Goal: Task Accomplishment & Management: Use online tool/utility

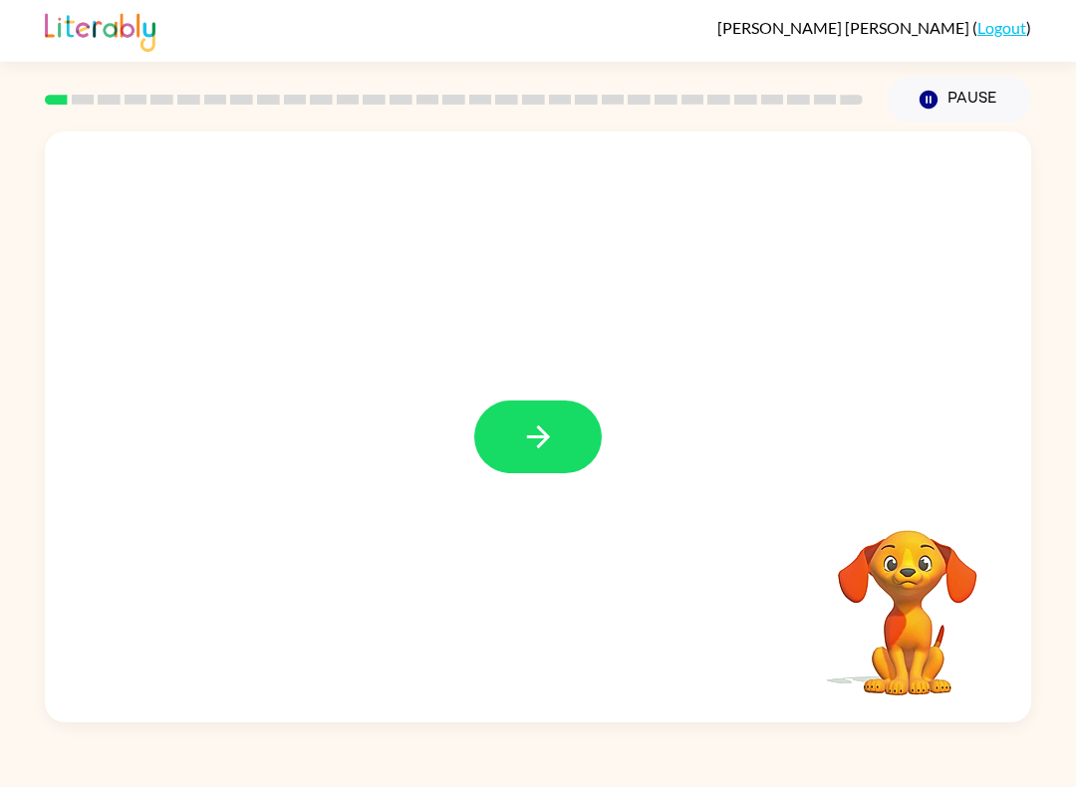
click at [574, 423] on button "button" at bounding box center [538, 436] width 128 height 73
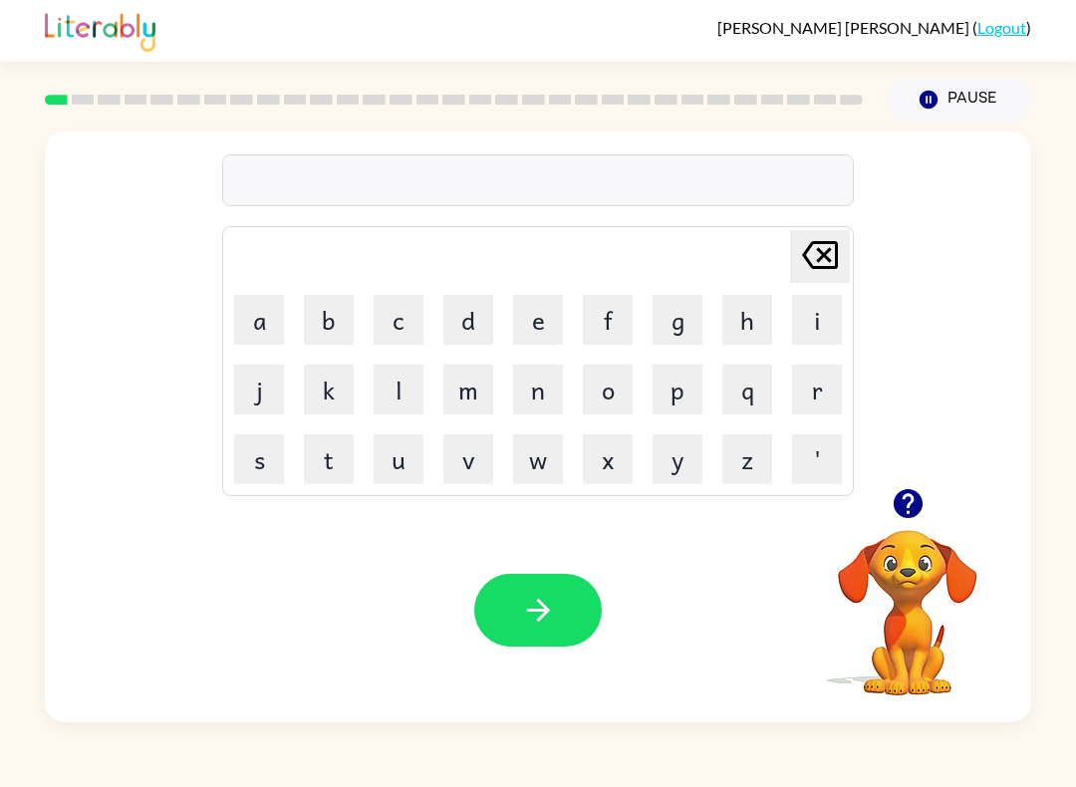
click at [683, 296] on button "g" at bounding box center [678, 320] width 50 height 50
click at [253, 333] on button "a" at bounding box center [259, 320] width 50 height 50
click at [678, 396] on button "p" at bounding box center [678, 390] width 50 height 50
click at [532, 647] on button "button" at bounding box center [538, 610] width 128 height 73
click at [676, 397] on button "p" at bounding box center [678, 390] width 50 height 50
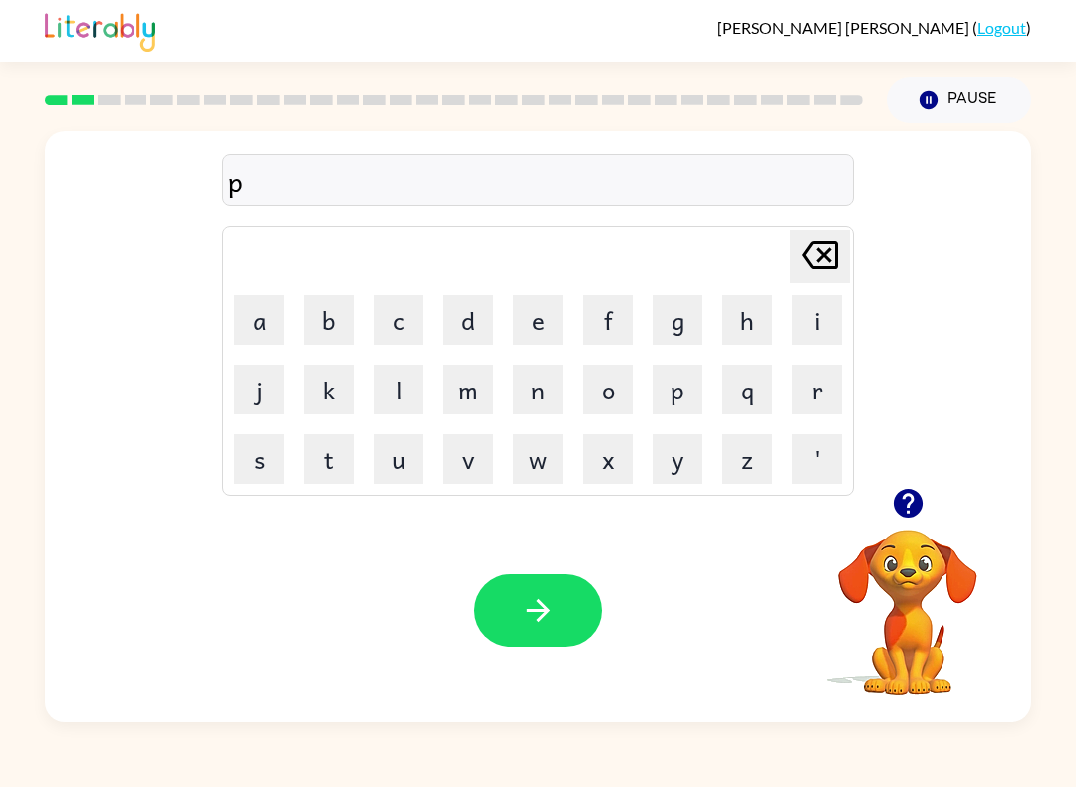
click at [604, 403] on button "o" at bounding box center [608, 390] width 50 height 50
click at [555, 638] on button "button" at bounding box center [538, 610] width 128 height 73
click at [470, 387] on button "m" at bounding box center [468, 390] width 50 height 50
click at [384, 472] on button "u" at bounding box center [399, 459] width 50 height 50
click at [553, 621] on icon "button" at bounding box center [538, 610] width 35 height 35
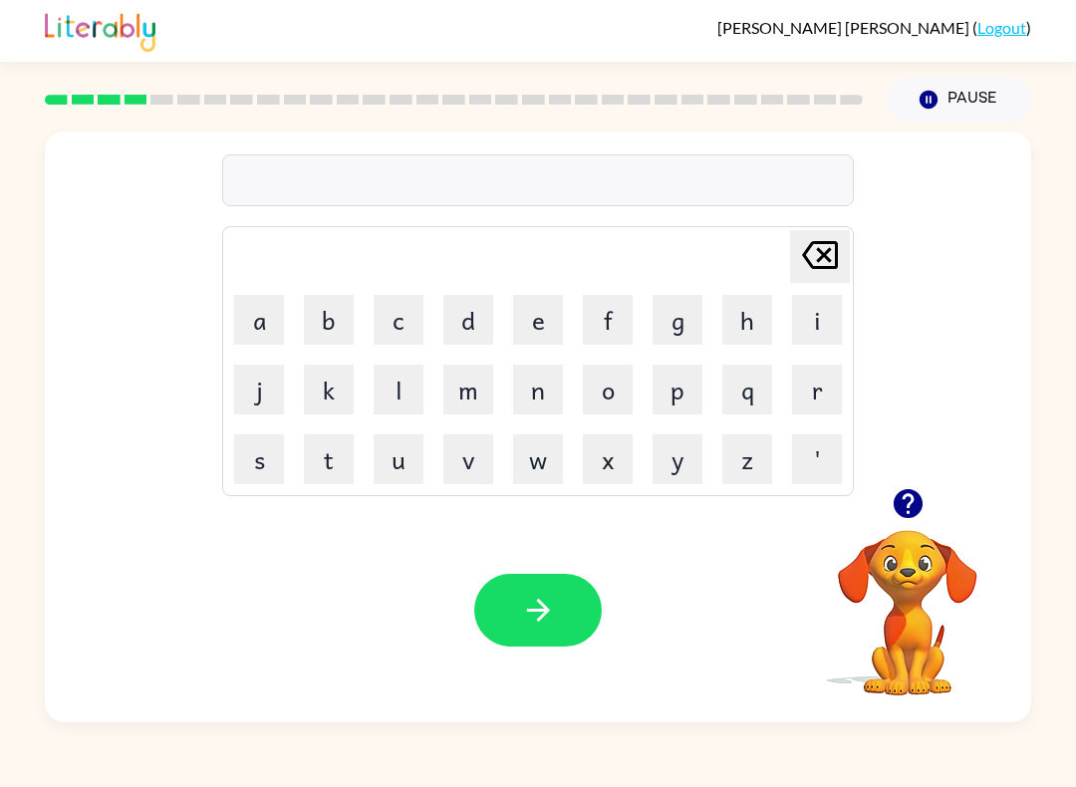
click at [999, 84] on button "Pause Pause" at bounding box center [959, 100] width 144 height 46
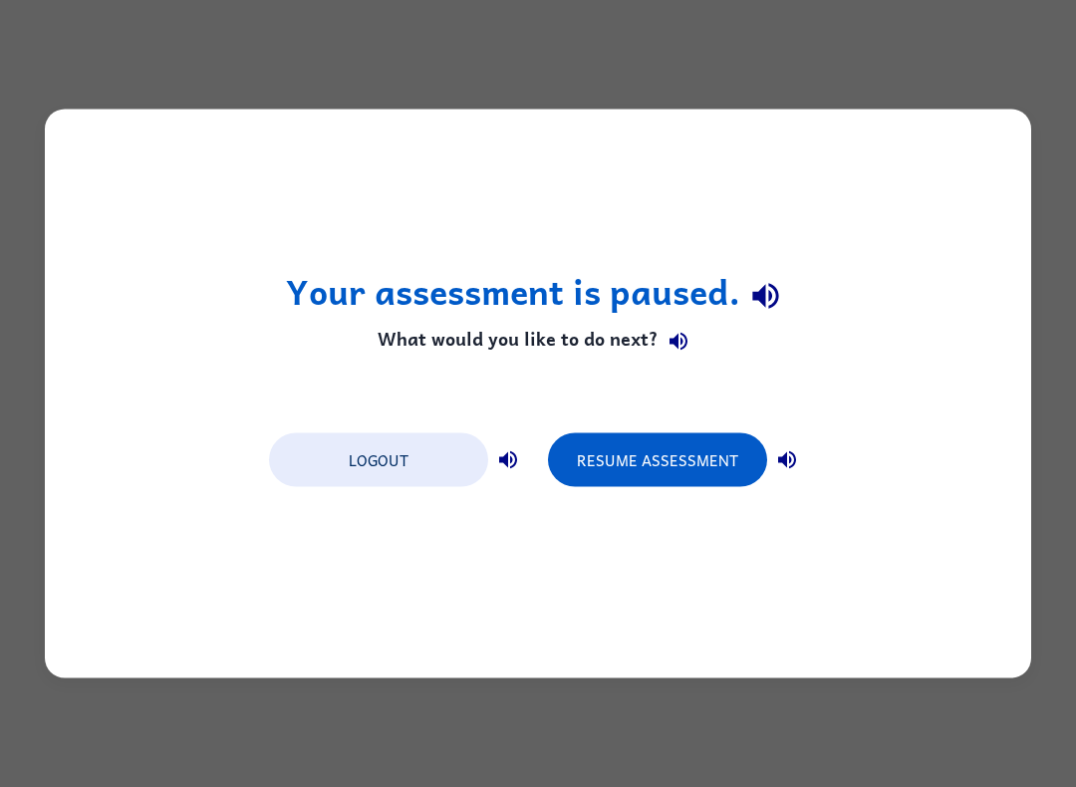
click at [636, 460] on button "Resume Assessment" at bounding box center [657, 460] width 219 height 54
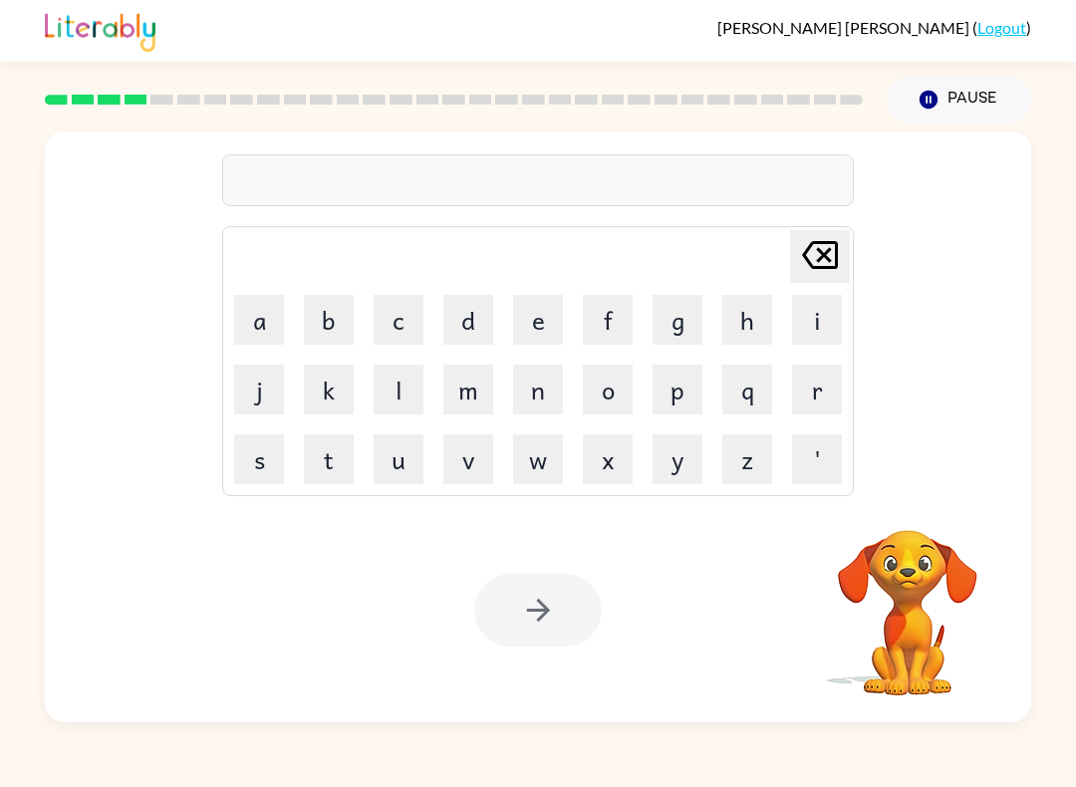
click at [416, 311] on button "c" at bounding box center [399, 320] width 50 height 50
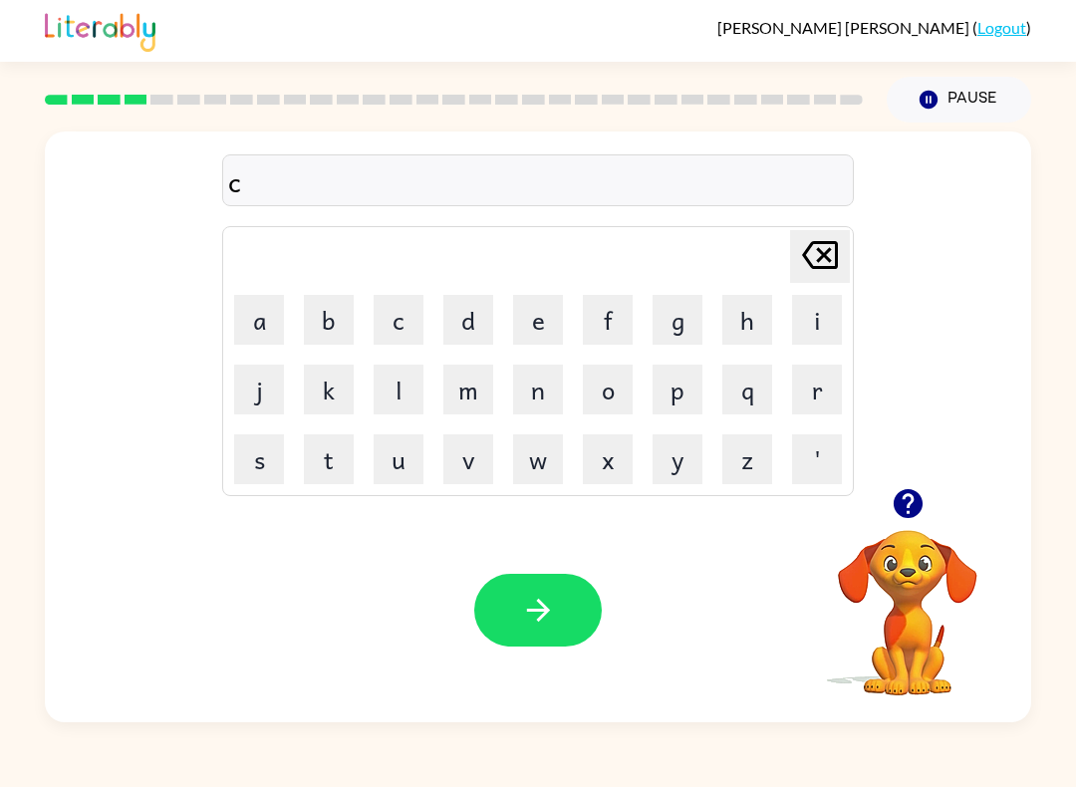
click at [396, 378] on button "l" at bounding box center [399, 390] width 50 height 50
click at [614, 390] on button "o" at bounding box center [608, 390] width 50 height 50
click at [686, 390] on button "p" at bounding box center [678, 390] width 50 height 50
click at [553, 596] on icon "button" at bounding box center [538, 610] width 35 height 35
click at [630, 309] on button "f" at bounding box center [608, 320] width 50 height 50
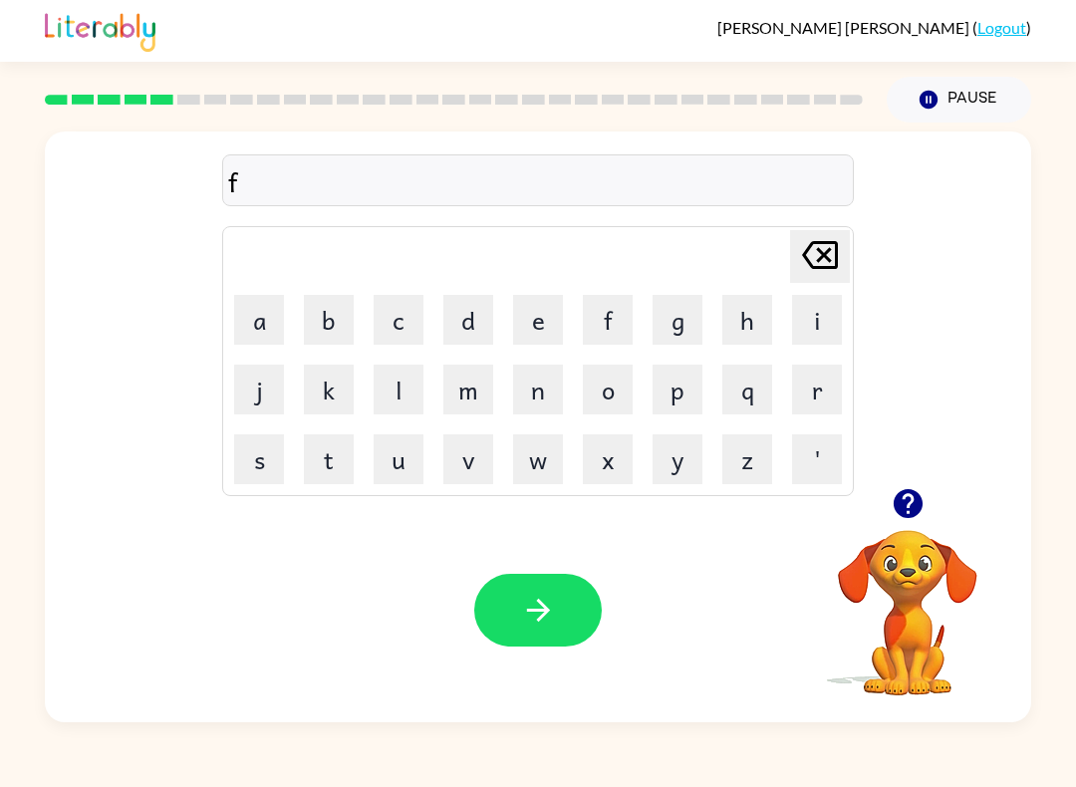
click at [398, 402] on button "l" at bounding box center [399, 390] width 50 height 50
click at [821, 309] on button "i" at bounding box center [817, 320] width 50 height 50
click at [381, 311] on button "c" at bounding box center [399, 320] width 50 height 50
click at [328, 394] on button "k" at bounding box center [329, 390] width 50 height 50
click at [555, 614] on icon "button" at bounding box center [538, 610] width 35 height 35
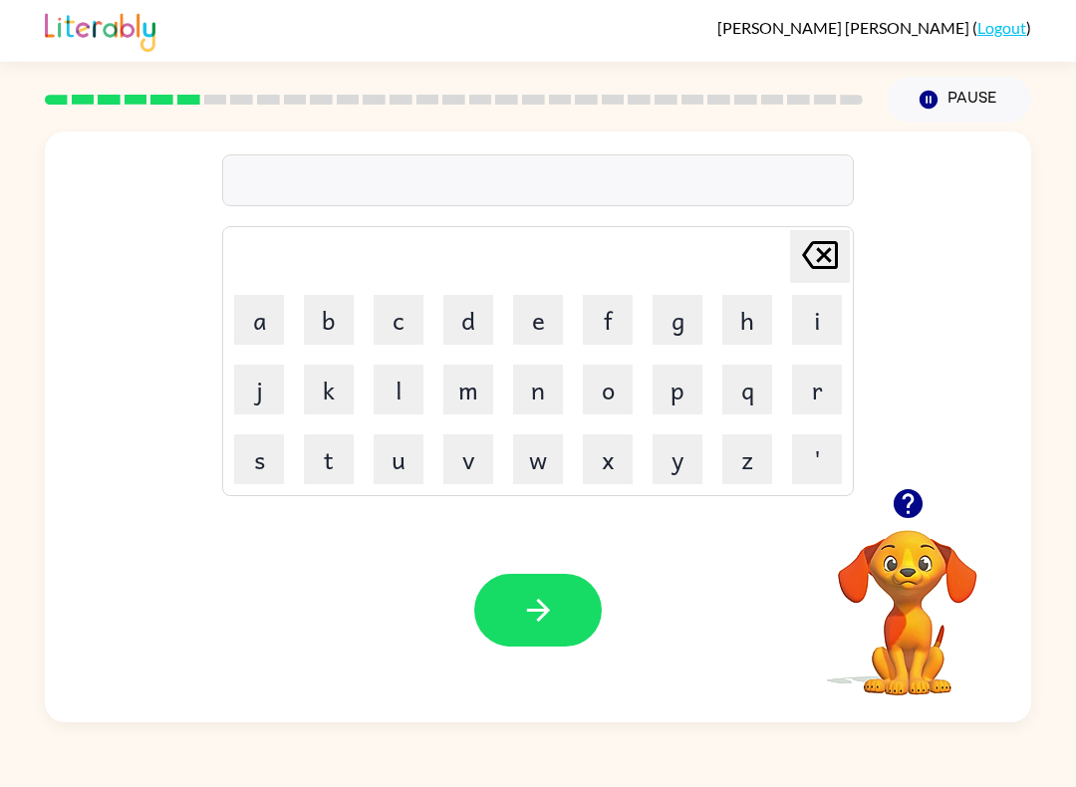
click at [272, 329] on button "a" at bounding box center [259, 320] width 50 height 50
click at [467, 385] on button "m" at bounding box center [468, 390] width 50 height 50
click at [536, 599] on icon "button" at bounding box center [538, 610] width 35 height 35
click at [259, 444] on button "s" at bounding box center [259, 459] width 50 height 50
click at [400, 310] on button "c" at bounding box center [399, 320] width 50 height 50
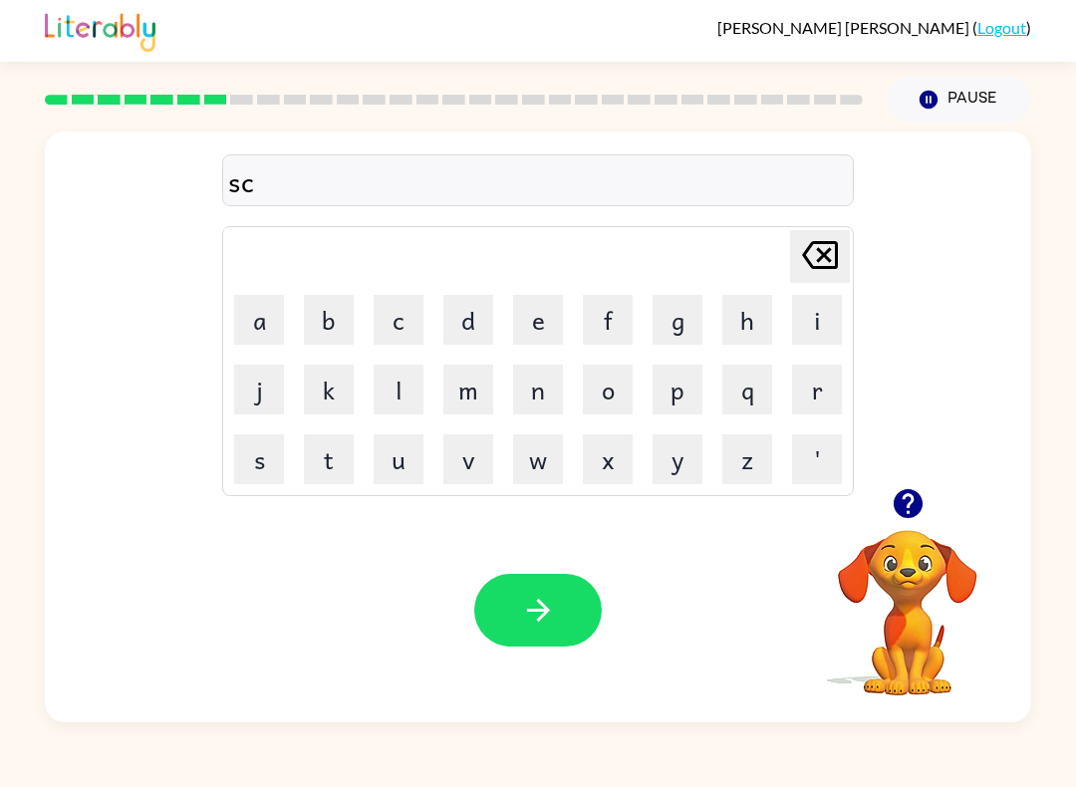
click at [810, 389] on button "r" at bounding box center [817, 390] width 50 height 50
click at [818, 318] on button "i" at bounding box center [817, 320] width 50 height 50
click at [324, 307] on button "b" at bounding box center [329, 320] width 50 height 50
click at [392, 396] on button "l" at bounding box center [399, 390] width 50 height 50
click at [247, 453] on button "s" at bounding box center [259, 459] width 50 height 50
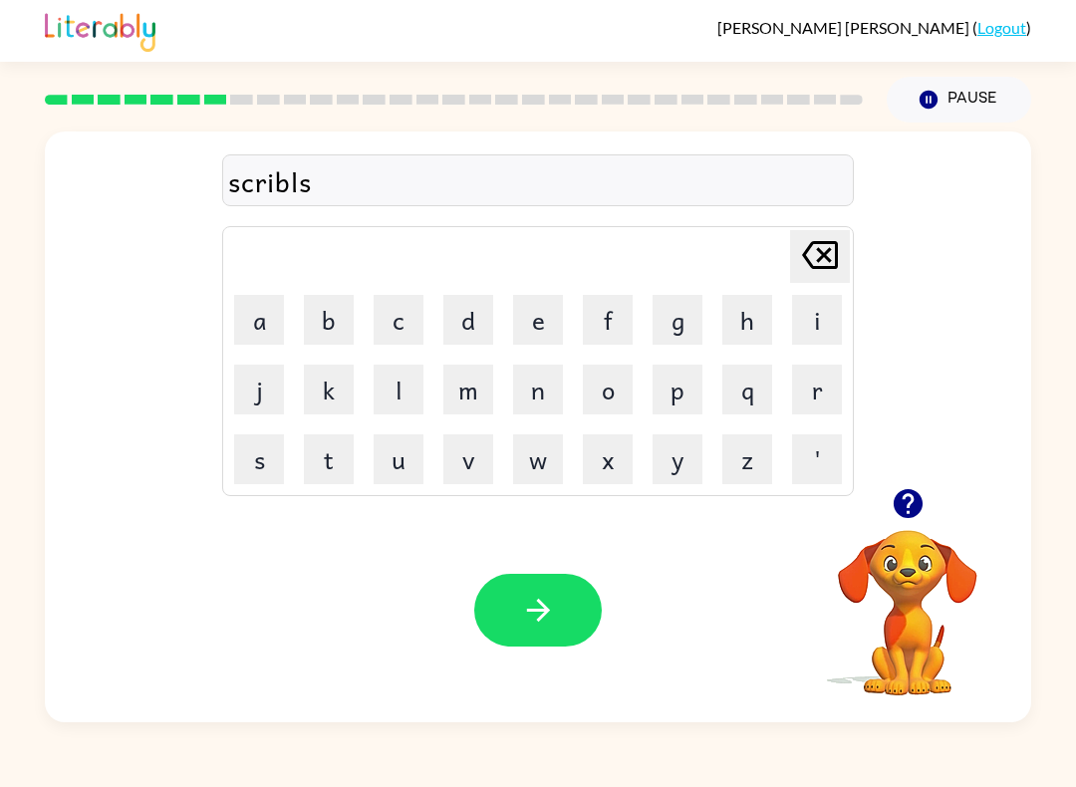
click at [537, 598] on icon "button" at bounding box center [538, 610] width 35 height 35
click at [545, 465] on button "w" at bounding box center [538, 459] width 50 height 50
click at [807, 319] on button "i" at bounding box center [817, 320] width 50 height 50
click at [249, 440] on button "s" at bounding box center [259, 459] width 50 height 50
click at [746, 337] on button "h" at bounding box center [747, 320] width 50 height 50
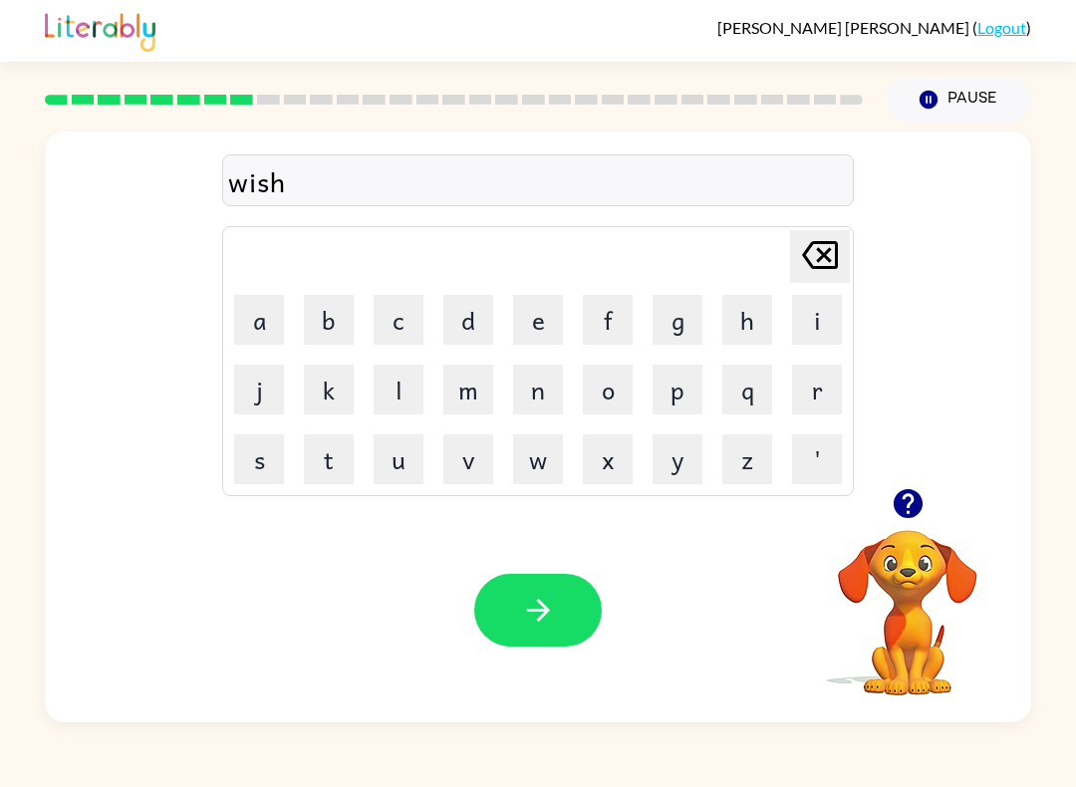
click at [520, 576] on button "button" at bounding box center [538, 610] width 128 height 73
click at [406, 311] on button "c" at bounding box center [399, 320] width 50 height 50
click at [818, 400] on button "r" at bounding box center [817, 390] width 50 height 50
click at [685, 459] on button "y" at bounding box center [678, 459] width 50 height 50
click at [409, 406] on button "l" at bounding box center [399, 390] width 50 height 50
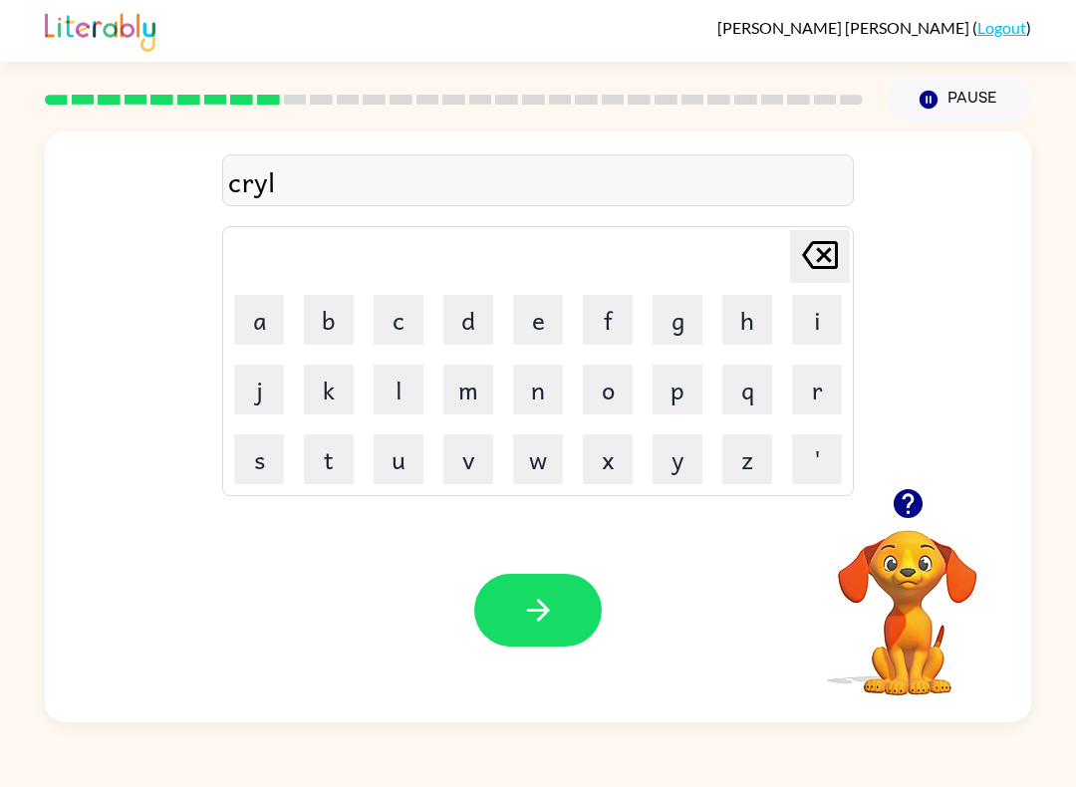
click at [535, 600] on icon "button" at bounding box center [538, 610] width 35 height 35
click at [322, 450] on button "t" at bounding box center [329, 459] width 50 height 50
click at [750, 323] on button "h" at bounding box center [747, 320] width 50 height 50
click at [816, 312] on button "i" at bounding box center [817, 320] width 50 height 50
click at [829, 234] on icon "[PERSON_NAME] last character input" at bounding box center [820, 255] width 48 height 48
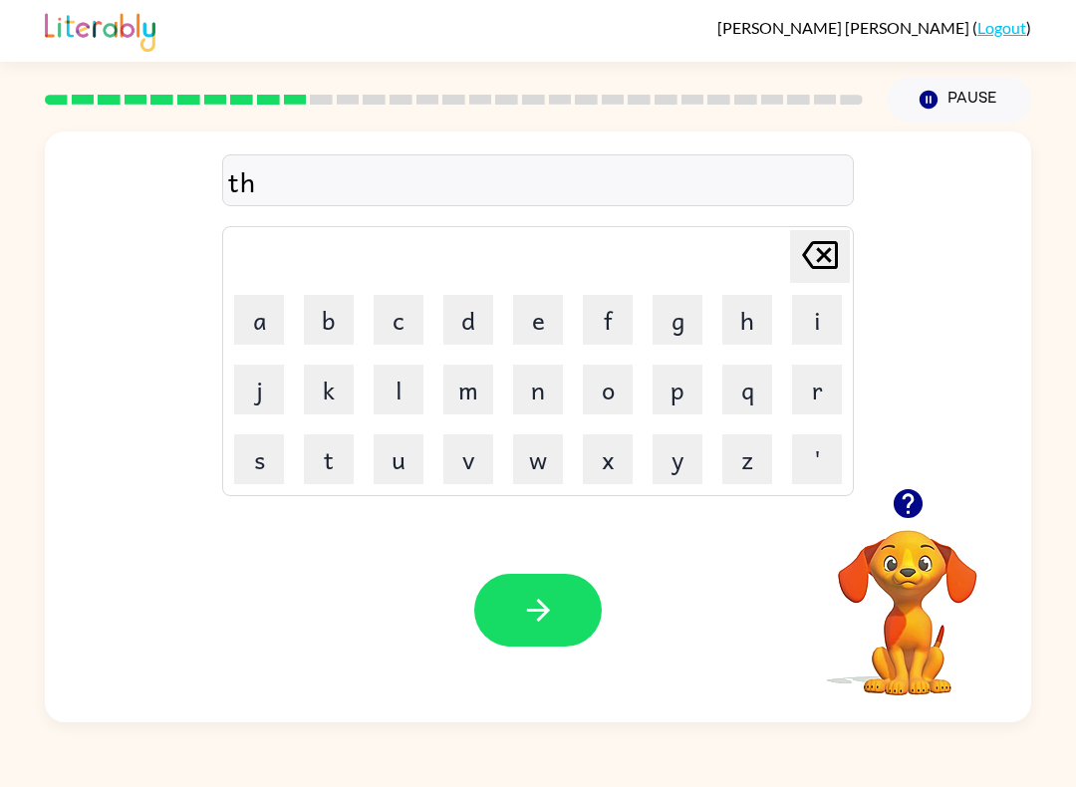
click at [554, 390] on button "n" at bounding box center [538, 390] width 50 height 50
click at [693, 310] on button "g" at bounding box center [678, 320] width 50 height 50
click at [567, 596] on button "button" at bounding box center [538, 610] width 128 height 73
click at [262, 451] on button "s" at bounding box center [259, 459] width 50 height 50
click at [606, 388] on button "o" at bounding box center [608, 390] width 50 height 50
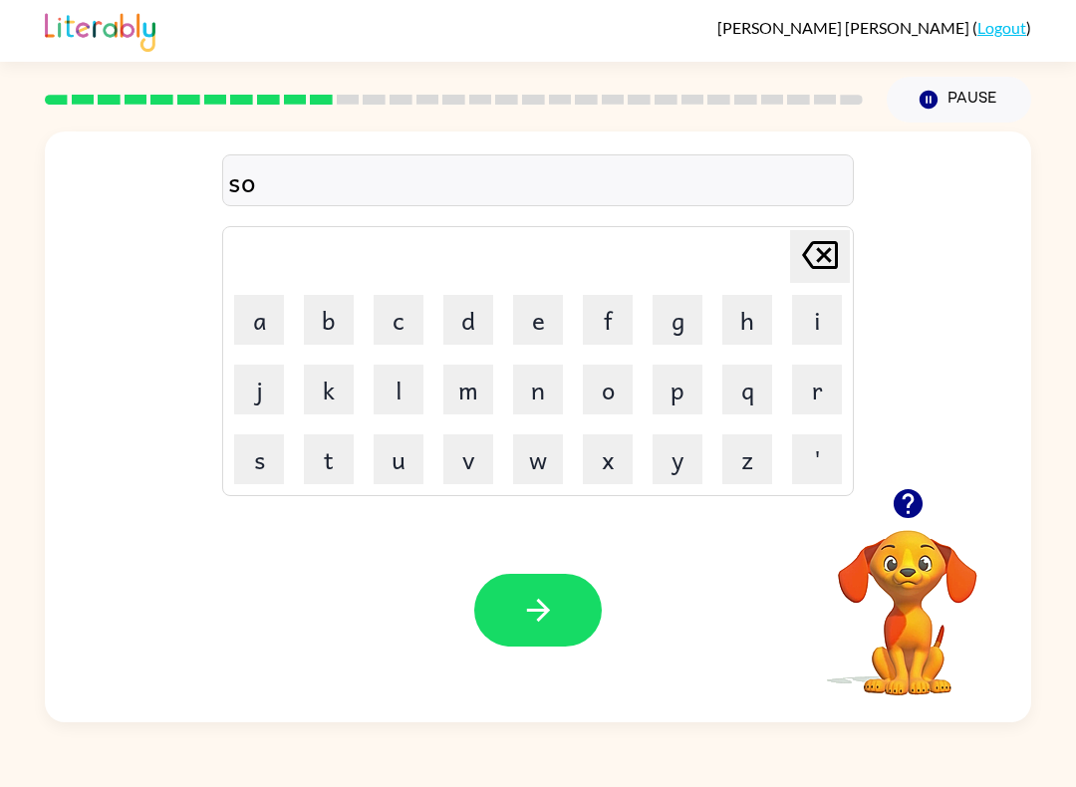
click at [825, 255] on icon at bounding box center [820, 255] width 36 height 28
click at [483, 393] on button "m" at bounding box center [468, 390] width 50 height 50
click at [612, 380] on button "o" at bounding box center [608, 390] width 50 height 50
click at [404, 314] on button "c" at bounding box center [399, 320] width 50 height 50
click at [328, 390] on button "k" at bounding box center [329, 390] width 50 height 50
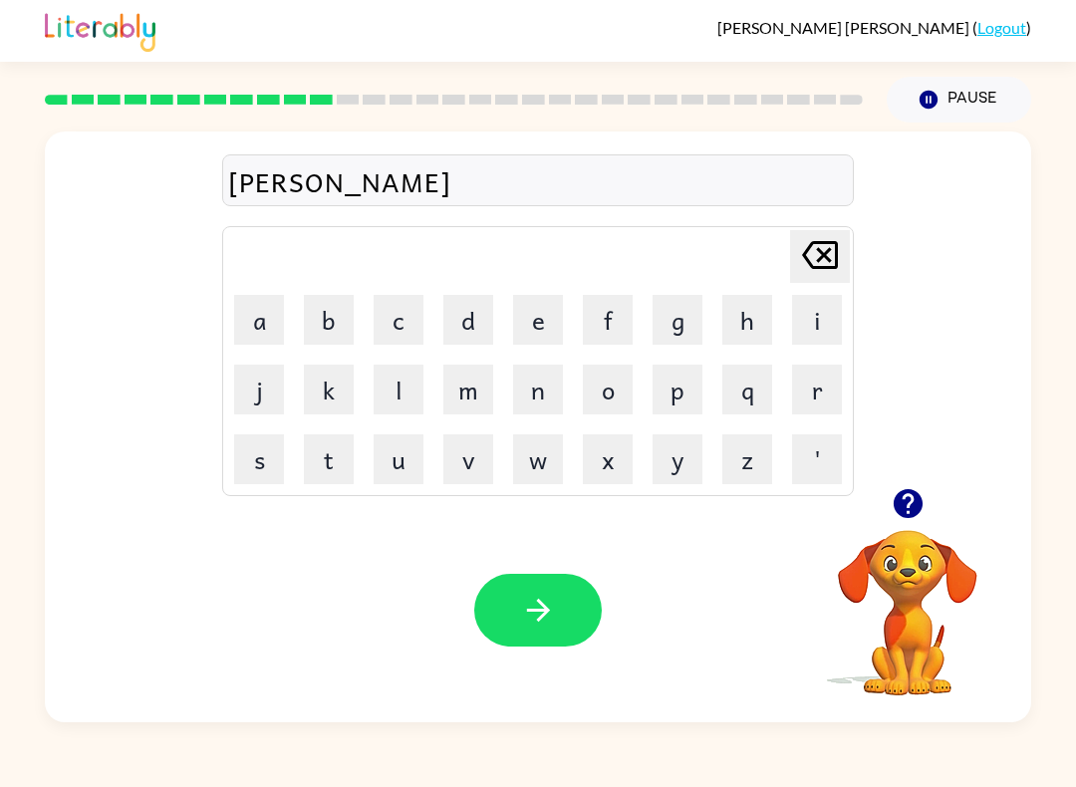
click at [557, 597] on button "button" at bounding box center [538, 610] width 128 height 73
click at [475, 377] on button "m" at bounding box center [468, 390] width 50 height 50
click at [402, 457] on button "u" at bounding box center [399, 459] width 50 height 50
click at [248, 472] on button "s" at bounding box center [259, 459] width 50 height 50
click at [331, 477] on button "t" at bounding box center [329, 459] width 50 height 50
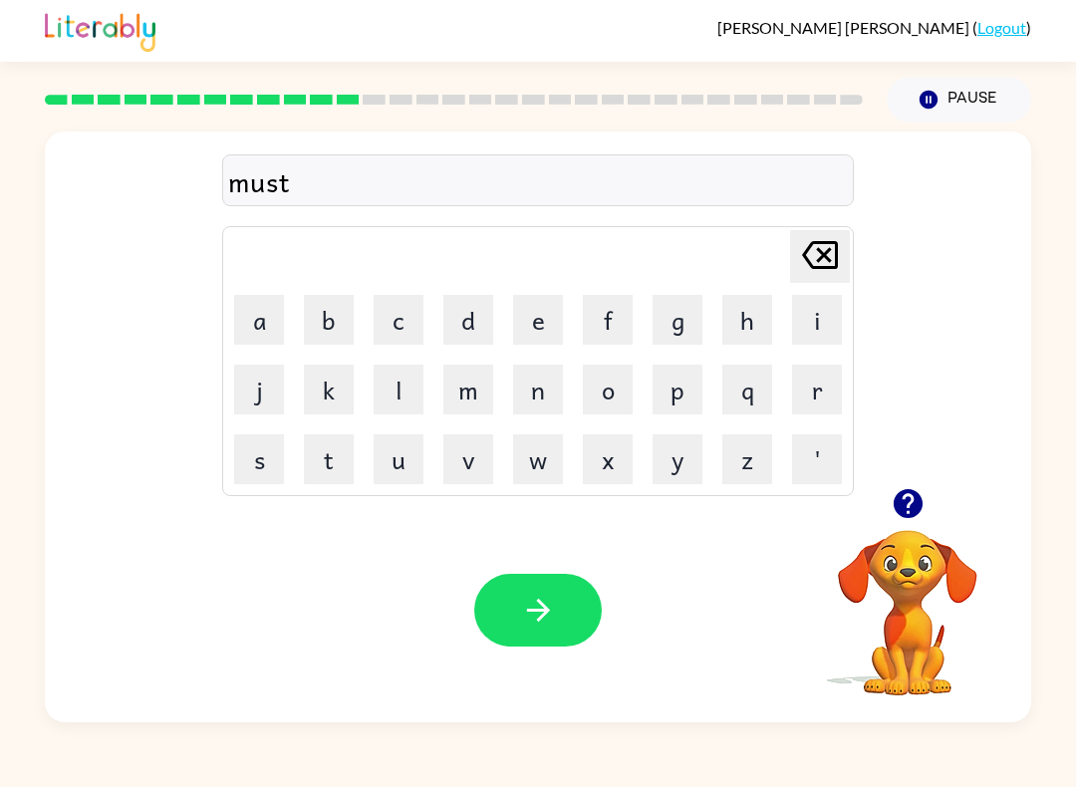
click at [278, 296] on button "a" at bounding box center [259, 320] width 50 height 50
click at [395, 316] on button "c" at bounding box center [399, 320] width 50 height 50
click at [333, 398] on button "k" at bounding box center [329, 390] width 50 height 50
click at [563, 595] on button "button" at bounding box center [538, 610] width 128 height 73
click at [752, 314] on button "h" at bounding box center [747, 320] width 50 height 50
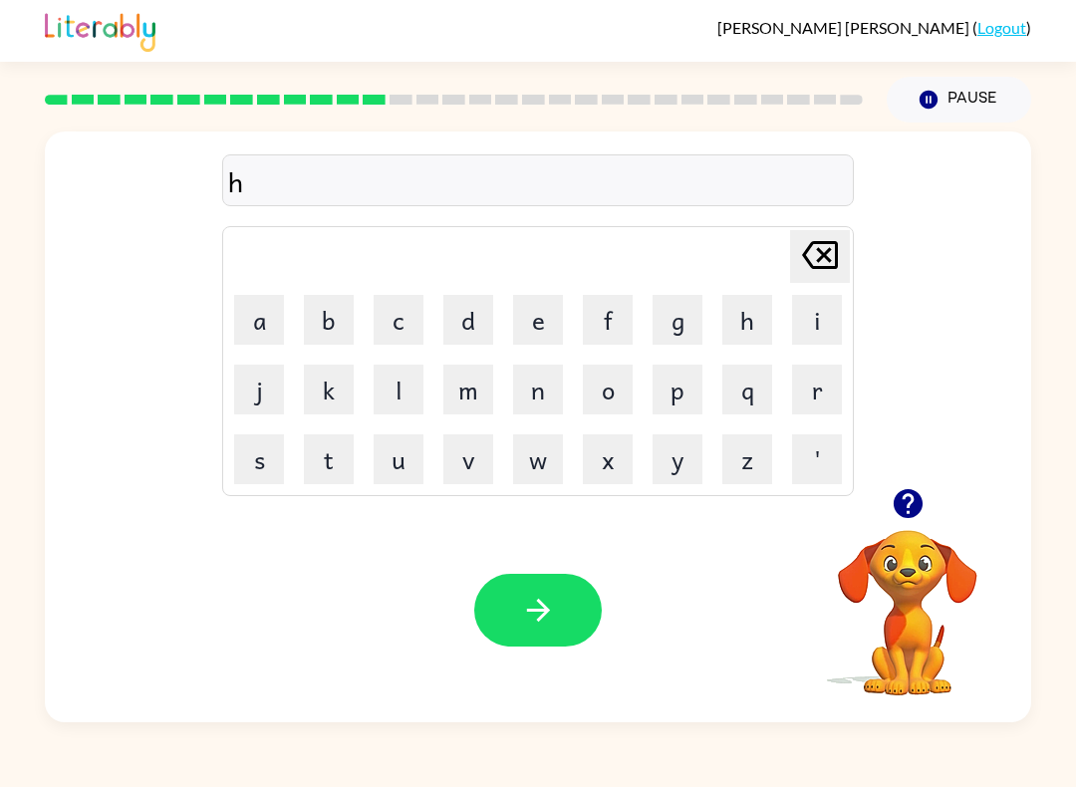
click at [535, 308] on button "e" at bounding box center [538, 320] width 50 height 50
click at [672, 387] on button "p" at bounding box center [678, 390] width 50 height 50
click at [398, 390] on button "l" at bounding box center [399, 390] width 50 height 50
click at [809, 318] on button "i" at bounding box center [817, 320] width 50 height 50
click at [262, 467] on button "s" at bounding box center [259, 459] width 50 height 50
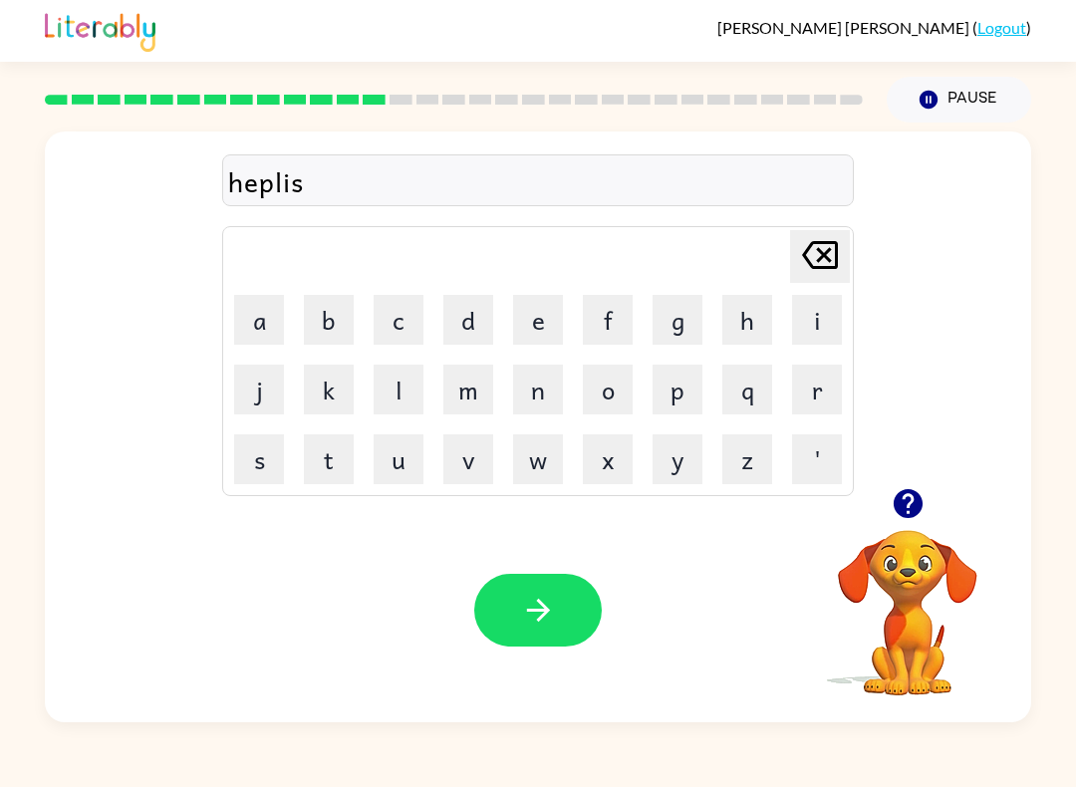
click at [744, 319] on button "h" at bounding box center [747, 320] width 50 height 50
click at [573, 599] on button "button" at bounding box center [538, 610] width 128 height 73
click at [258, 455] on button "s" at bounding box center [259, 459] width 50 height 50
click at [325, 446] on button "t" at bounding box center [329, 459] width 50 height 50
click at [614, 397] on button "o" at bounding box center [608, 390] width 50 height 50
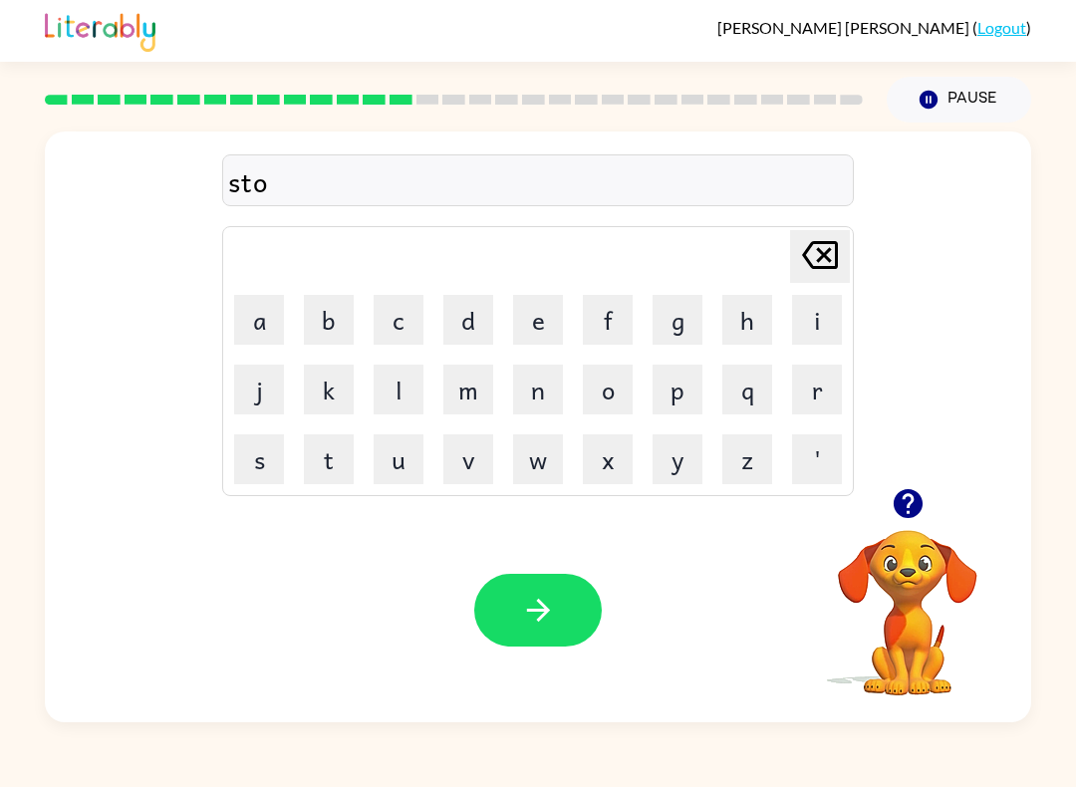
click at [547, 451] on button "w" at bounding box center [538, 459] width 50 height 50
click at [343, 462] on button "t" at bounding box center [329, 459] width 50 height 50
click at [828, 322] on button "i" at bounding box center [817, 320] width 50 height 50
click at [539, 385] on button "n" at bounding box center [538, 390] width 50 height 50
click at [309, 457] on button "t" at bounding box center [329, 459] width 50 height 50
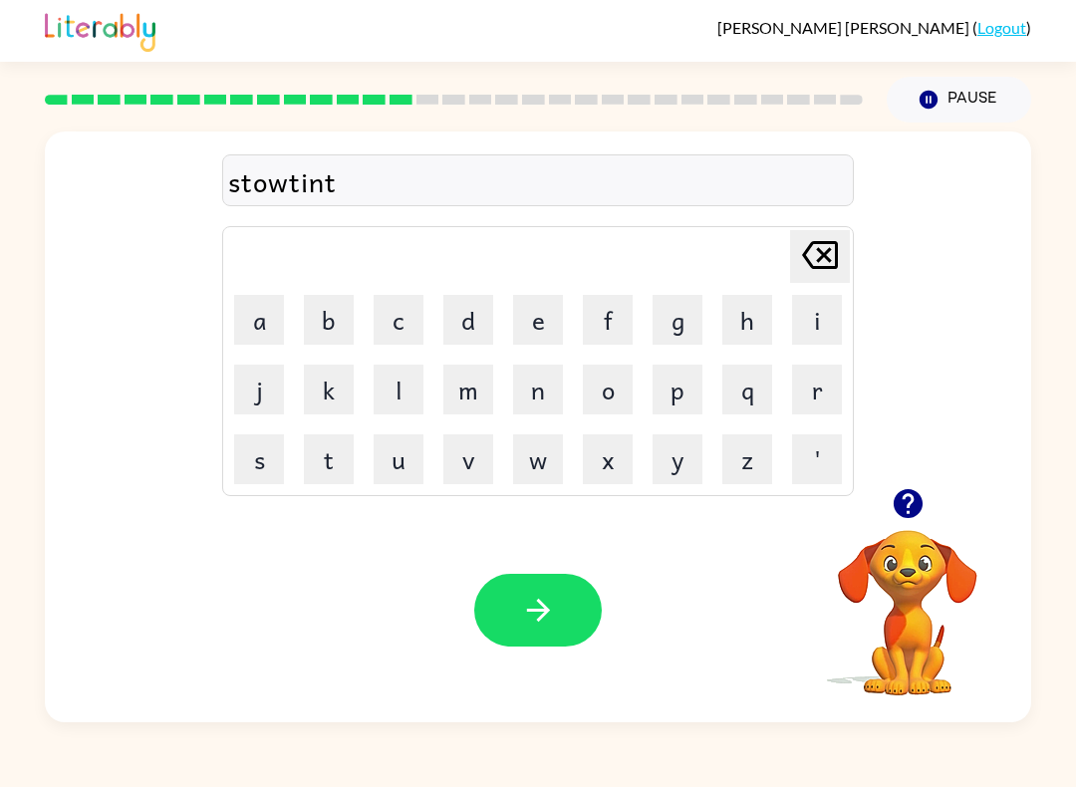
click at [548, 646] on button "button" at bounding box center [538, 610] width 128 height 73
click at [215, 447] on div "[PERSON_NAME] last character input a b c d e f g h i j k l m n o p q r s t u v …" at bounding box center [538, 310] width 986 height 357
click at [523, 614] on icon "button" at bounding box center [538, 610] width 35 height 35
click at [253, 464] on button "s" at bounding box center [259, 459] width 50 height 50
click at [343, 467] on button "t" at bounding box center [329, 459] width 50 height 50
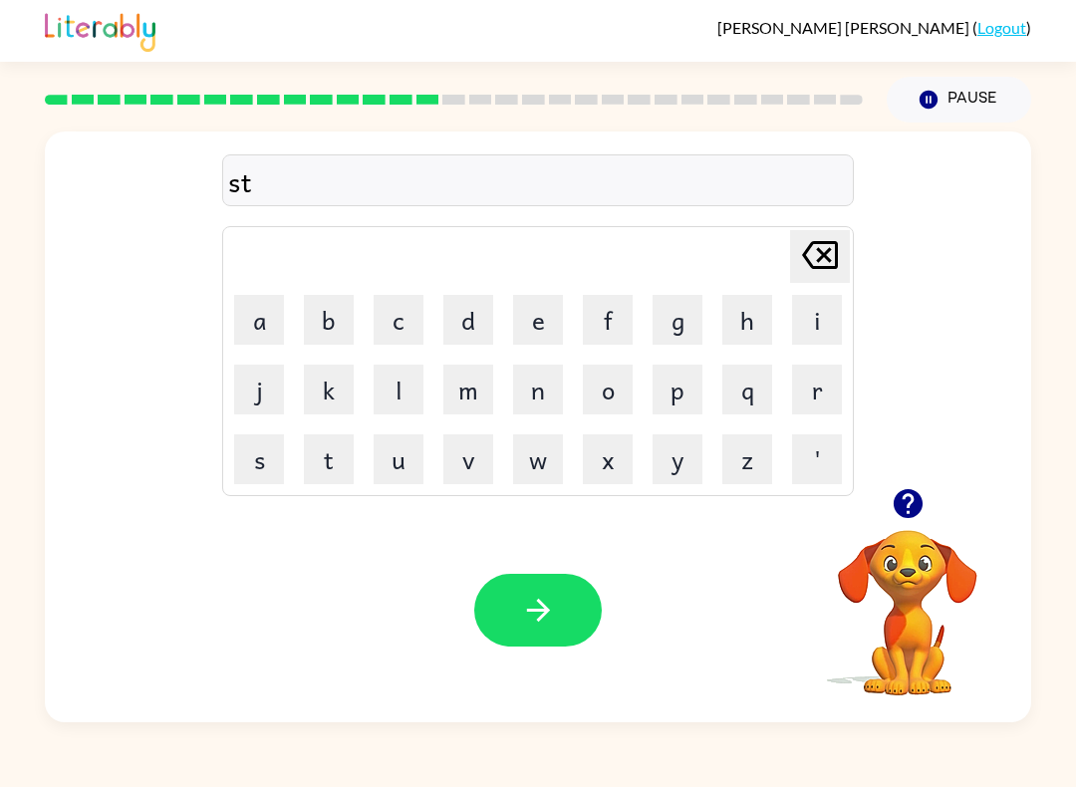
click at [267, 318] on button "a" at bounding box center [259, 320] width 50 height 50
click at [829, 413] on button "r" at bounding box center [817, 390] width 50 height 50
click at [530, 638] on button "button" at bounding box center [538, 610] width 128 height 73
click at [388, 386] on button "l" at bounding box center [399, 390] width 50 height 50
click at [799, 318] on button "i" at bounding box center [817, 320] width 50 height 50
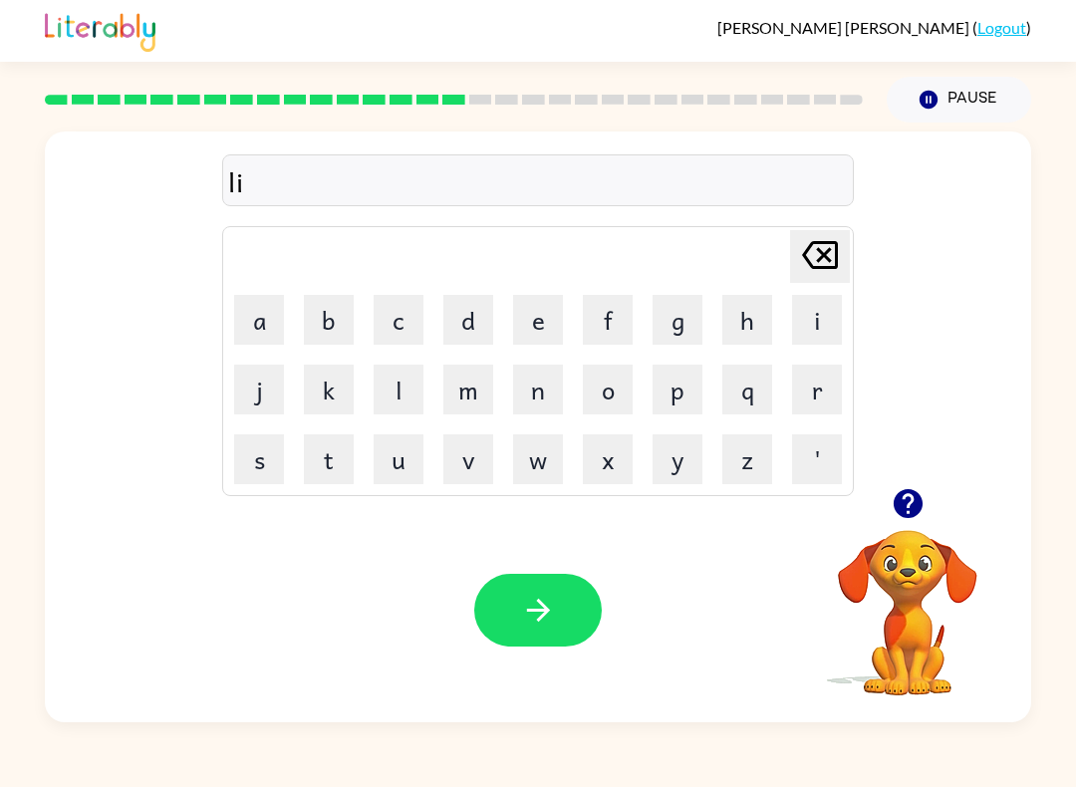
click at [323, 459] on button "t" at bounding box center [329, 459] width 50 height 50
click at [544, 620] on icon "button" at bounding box center [538, 610] width 35 height 35
click at [251, 472] on button "s" at bounding box center [259, 459] width 50 height 50
click at [385, 383] on button "l" at bounding box center [399, 390] width 50 height 50
click at [788, 307] on td "i" at bounding box center [817, 320] width 68 height 68
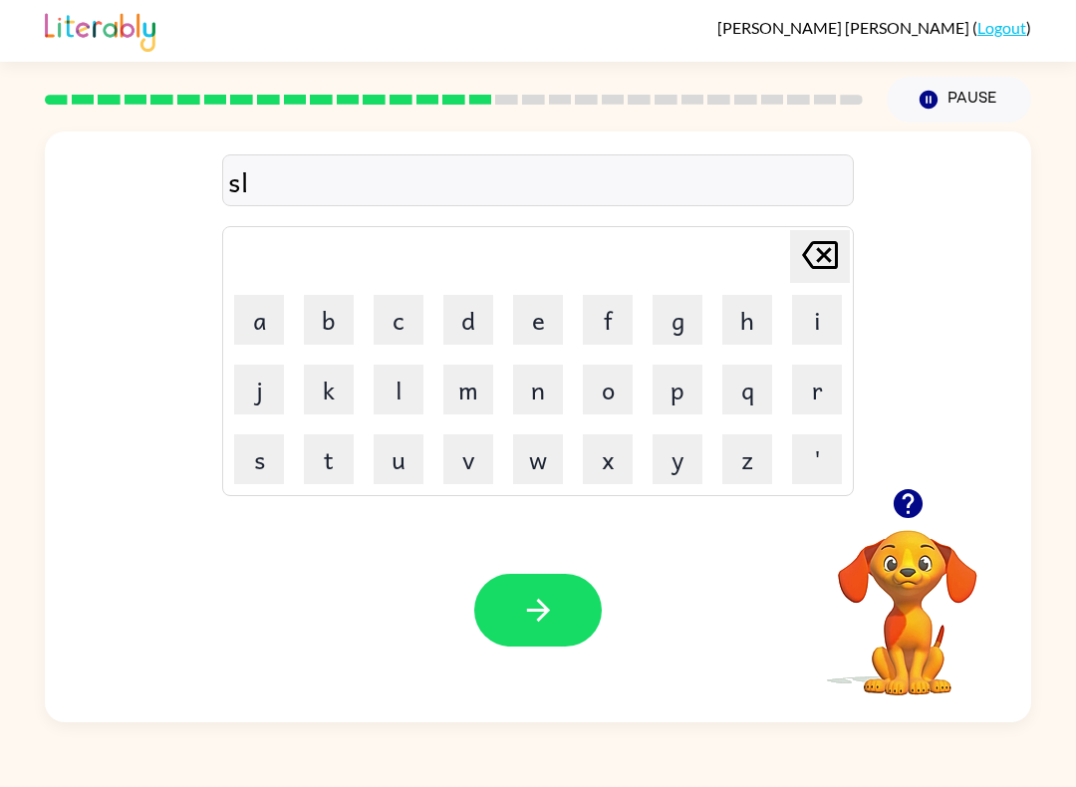
click at [804, 322] on button "i" at bounding box center [817, 320] width 50 height 50
click at [811, 232] on icon "[PERSON_NAME] last character input" at bounding box center [820, 255] width 48 height 48
click at [821, 325] on button "i" at bounding box center [817, 320] width 50 height 50
click at [694, 398] on button "p" at bounding box center [678, 390] width 50 height 50
click at [310, 424] on table "[PERSON_NAME] last character input a b c d e f g h i j k l m n o p q r s t u v …" at bounding box center [538, 361] width 630 height 268
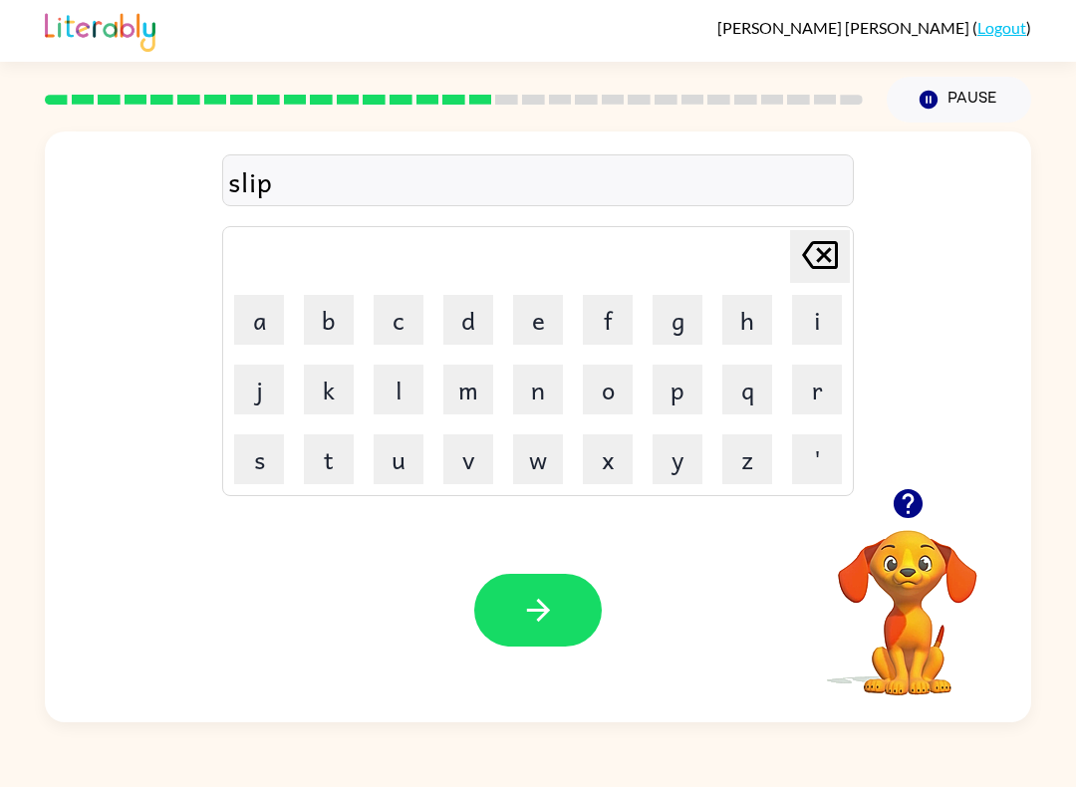
click at [325, 434] on button "t" at bounding box center [329, 459] width 50 height 50
click at [530, 621] on icon "button" at bounding box center [538, 610] width 35 height 35
click at [238, 412] on button "j" at bounding box center [259, 390] width 50 height 50
click at [831, 234] on icon "[PERSON_NAME] last character input" at bounding box center [820, 255] width 48 height 48
click at [239, 467] on button "s" at bounding box center [259, 459] width 50 height 50
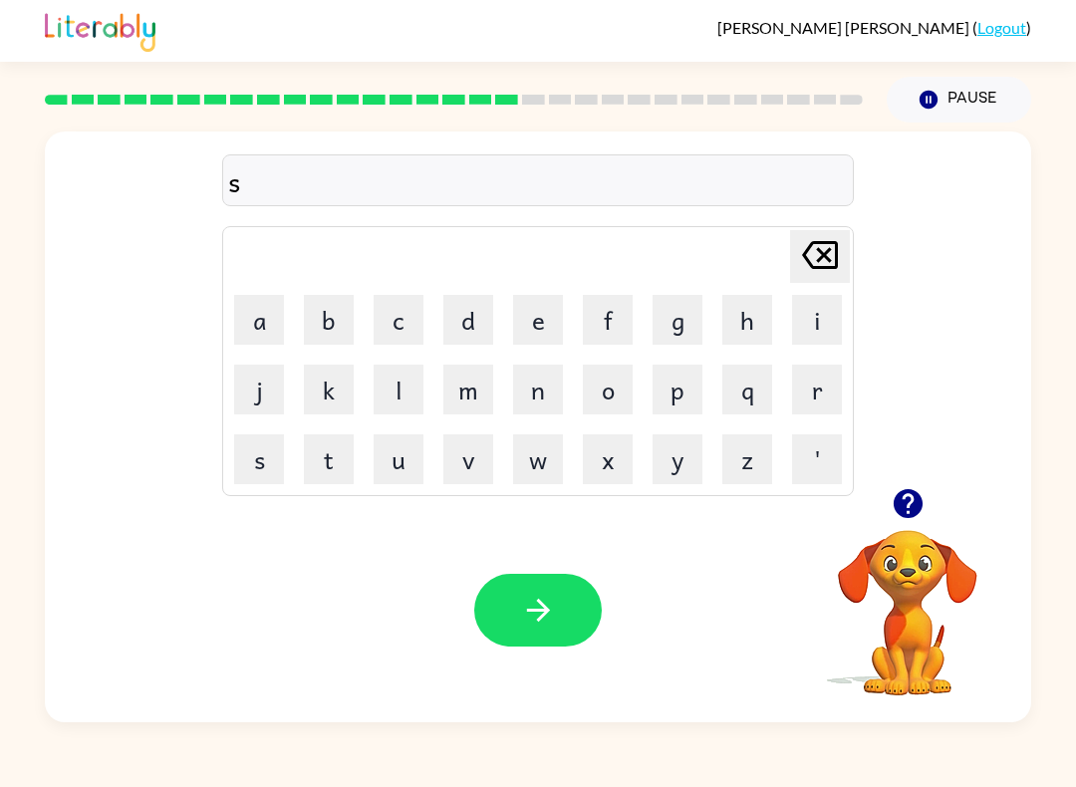
click at [730, 319] on button "h" at bounding box center [747, 320] width 50 height 50
click at [787, 404] on td "r" at bounding box center [817, 390] width 68 height 68
click at [822, 401] on button "r" at bounding box center [817, 390] width 50 height 50
click at [322, 445] on button "t" at bounding box center [329, 459] width 50 height 50
click at [502, 611] on button "button" at bounding box center [538, 610] width 128 height 73
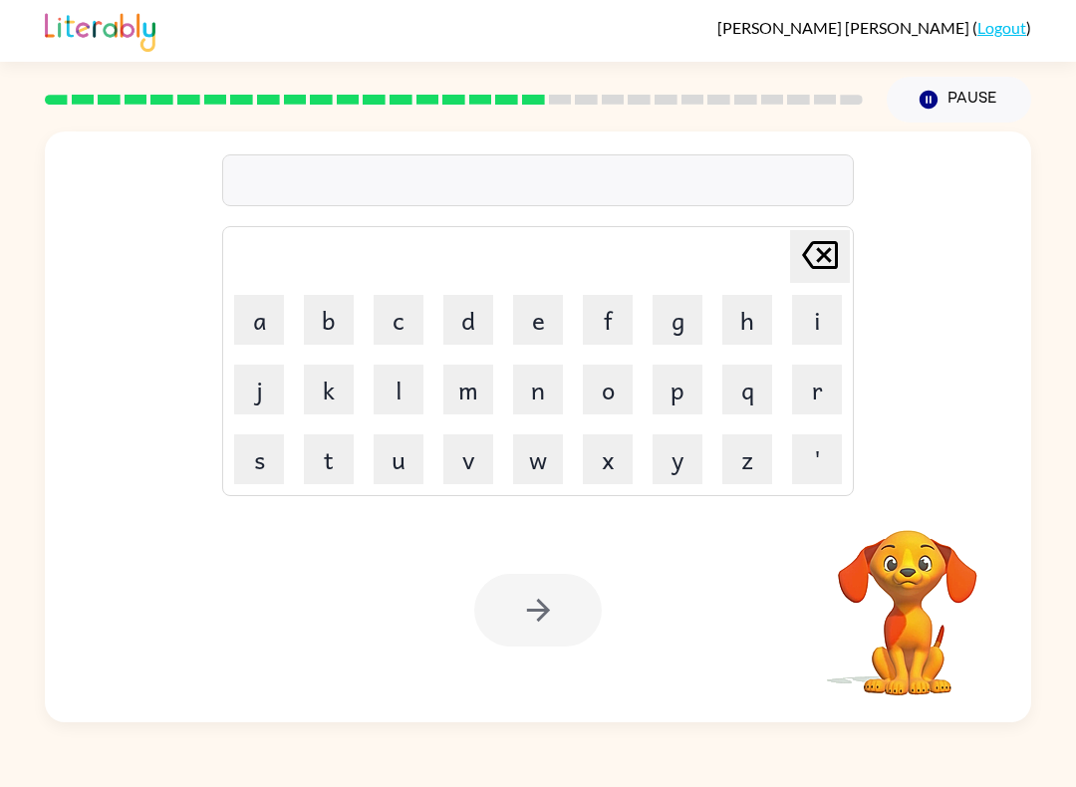
click at [520, 327] on button "e" at bounding box center [538, 320] width 50 height 50
click at [448, 371] on button "m" at bounding box center [468, 390] width 50 height 50
click at [789, 286] on td "i" at bounding box center [817, 320] width 68 height 68
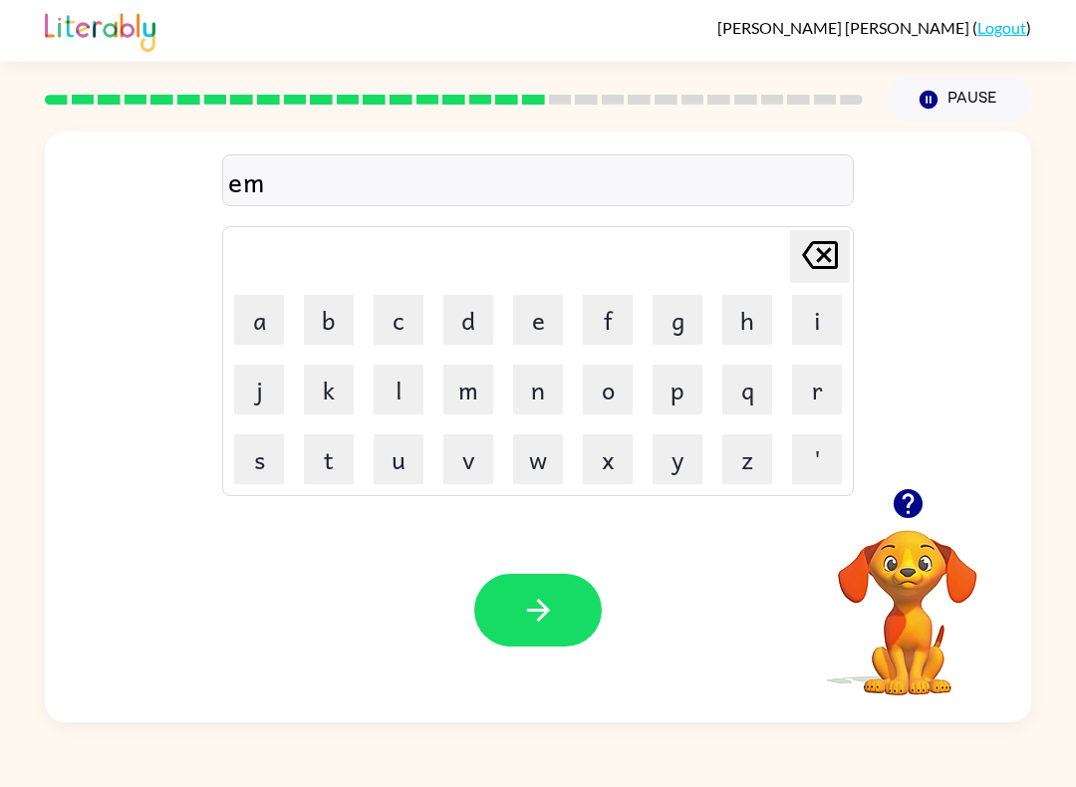
click at [803, 261] on icon "[PERSON_NAME] last character input" at bounding box center [820, 255] width 48 height 48
click at [816, 271] on icon "[PERSON_NAME] last character input" at bounding box center [820, 255] width 48 height 48
click at [255, 390] on button "j" at bounding box center [259, 390] width 50 height 50
click at [603, 388] on button "o" at bounding box center [608, 390] width 50 height 50
click at [335, 328] on button "b" at bounding box center [329, 320] width 50 height 50
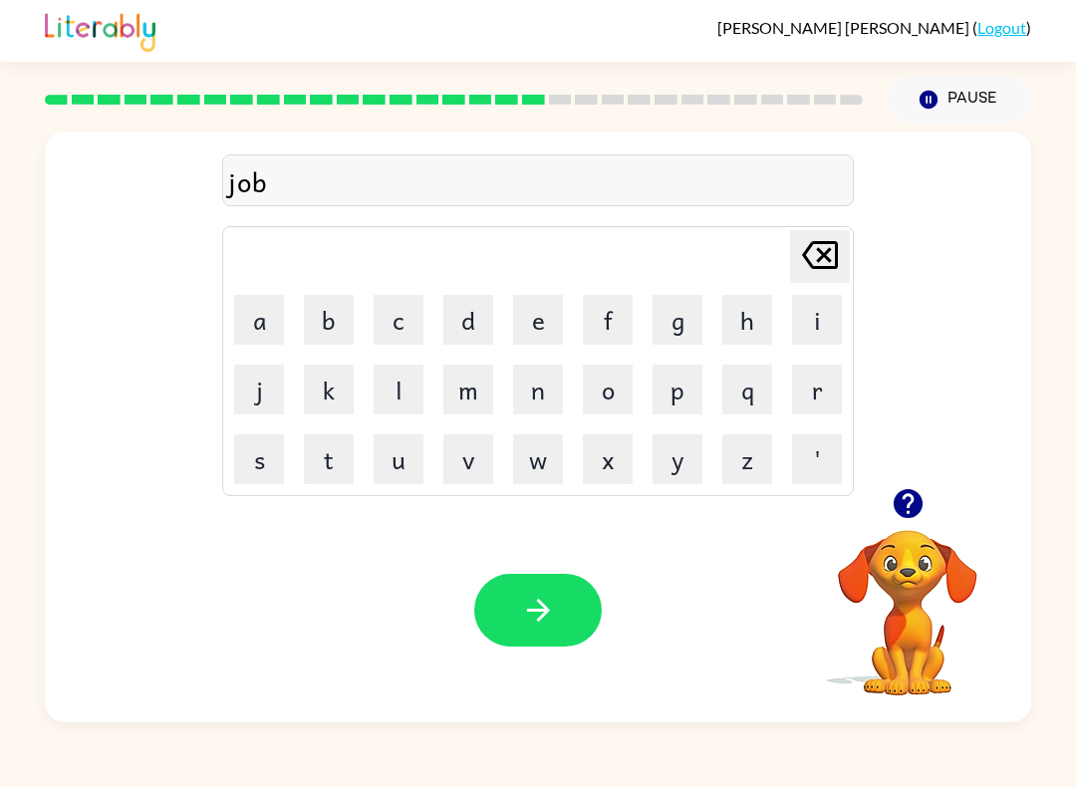
click at [570, 586] on button "button" at bounding box center [538, 610] width 128 height 73
click at [350, 309] on button "b" at bounding box center [329, 320] width 50 height 50
click at [619, 399] on button "o" at bounding box center [608, 390] width 50 height 50
click at [623, 448] on button "x" at bounding box center [608, 459] width 50 height 50
click at [822, 322] on button "i" at bounding box center [817, 320] width 50 height 50
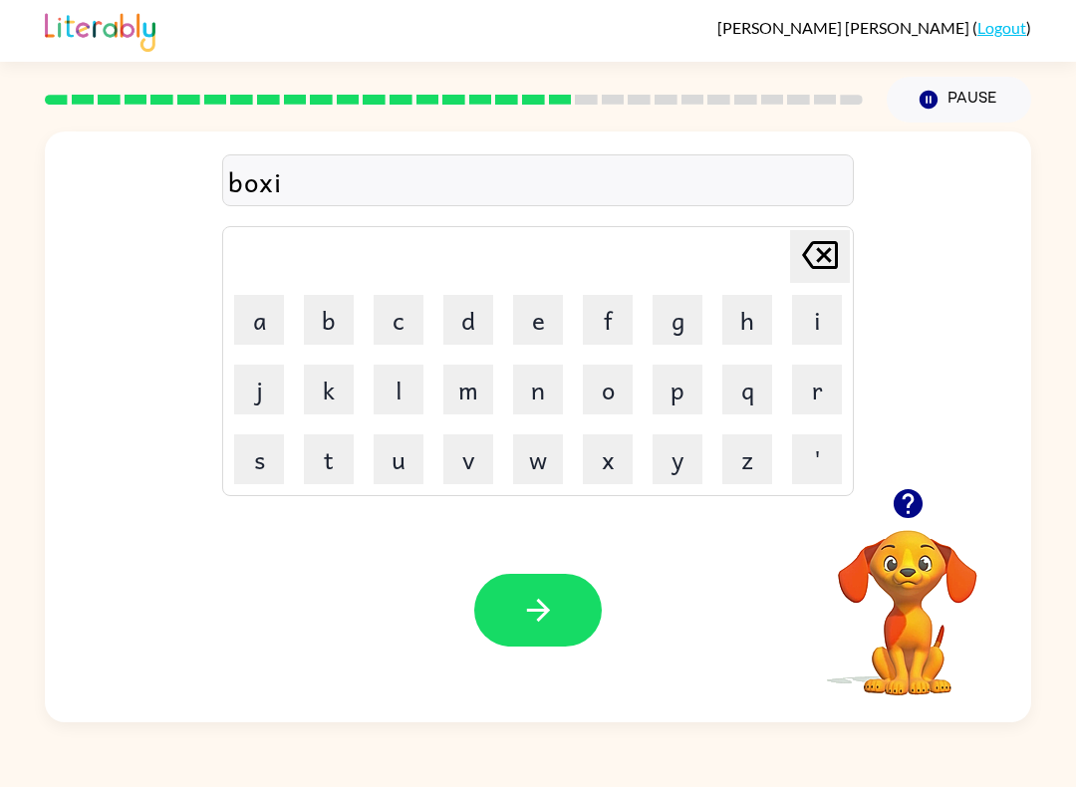
click at [283, 458] on button "s" at bounding box center [259, 459] width 50 height 50
click at [533, 593] on button "button" at bounding box center [538, 610] width 128 height 73
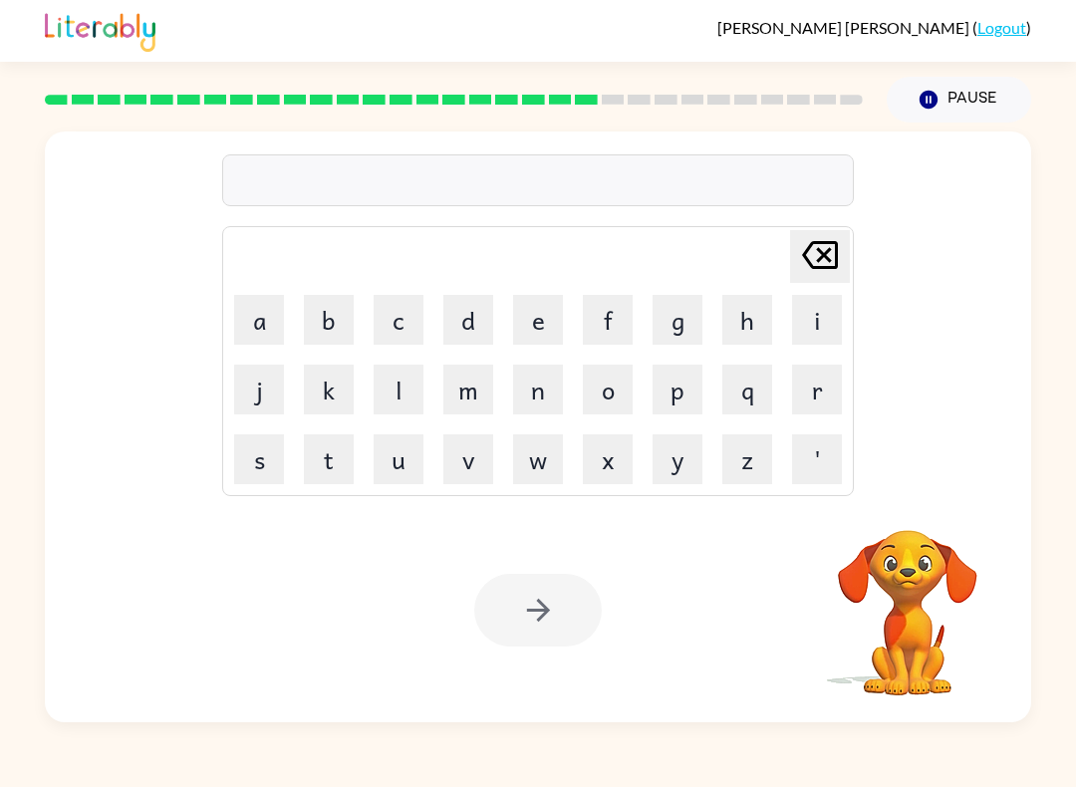
click at [460, 322] on button "d" at bounding box center [468, 320] width 50 height 50
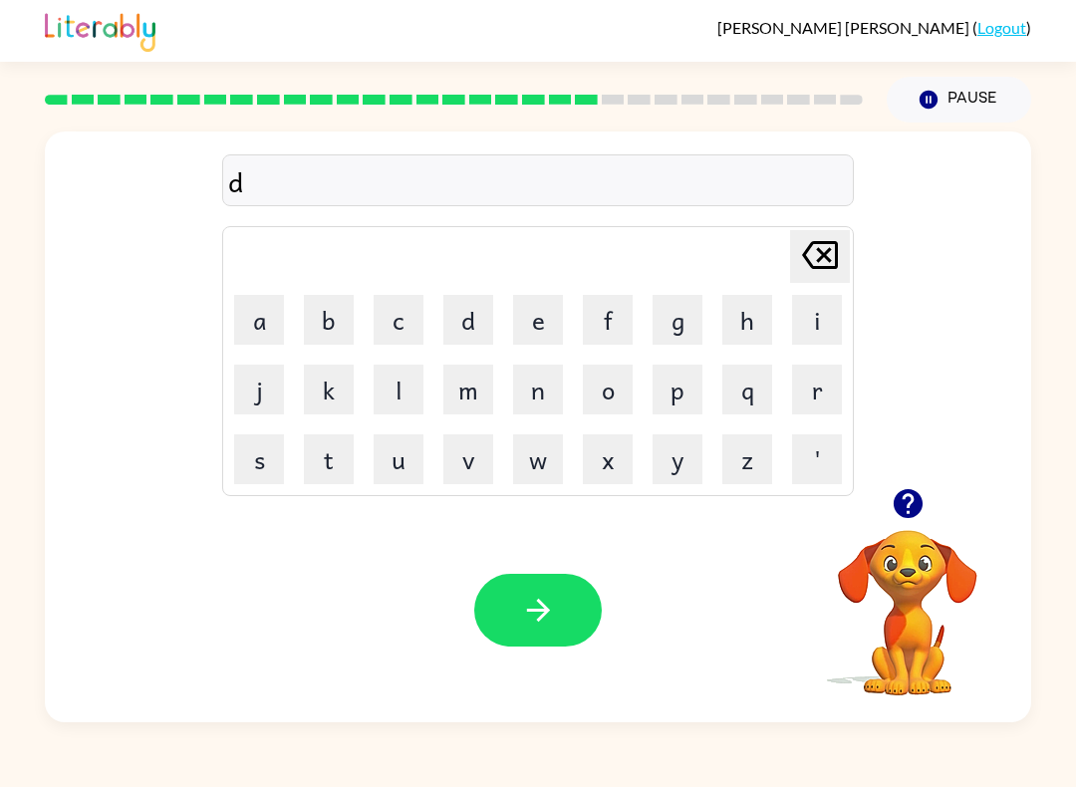
click at [816, 332] on button "i" at bounding box center [817, 320] width 50 height 50
click at [483, 461] on button "v" at bounding box center [468, 459] width 50 height 50
click at [544, 320] on button "e" at bounding box center [538, 320] width 50 height 50
click at [535, 606] on icon "button" at bounding box center [538, 610] width 35 height 35
click at [823, 344] on button "i" at bounding box center [817, 320] width 50 height 50
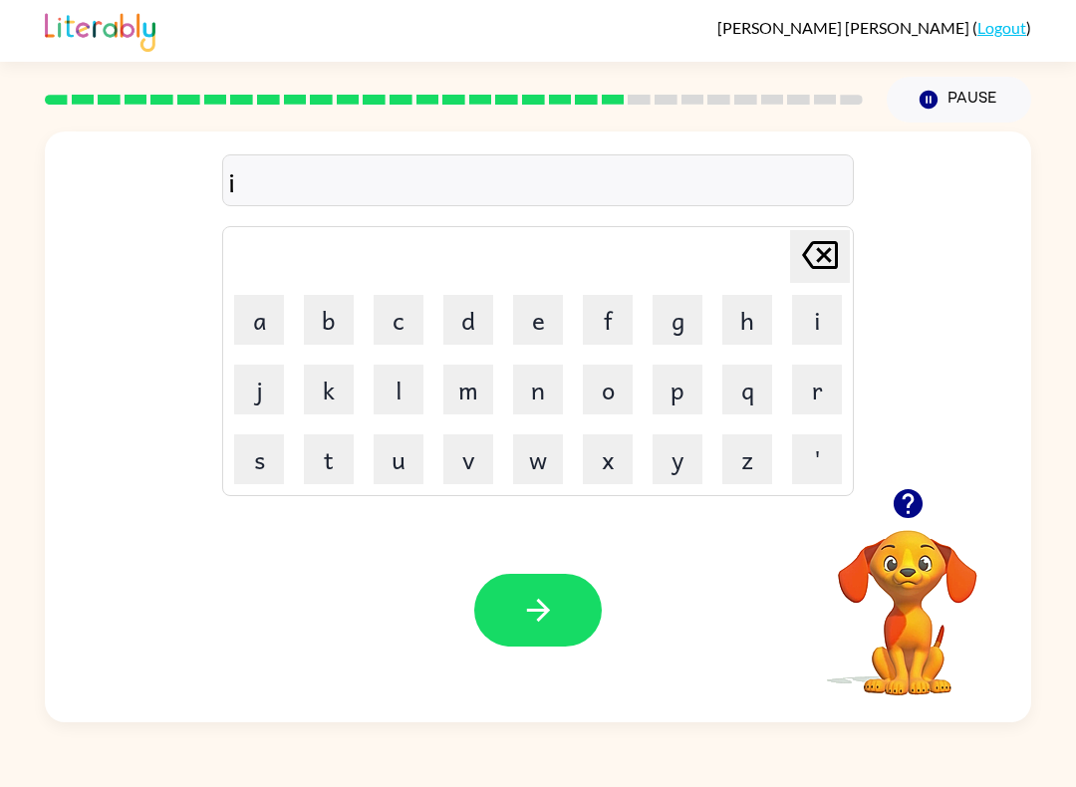
click at [827, 272] on icon "[PERSON_NAME] last character input" at bounding box center [820, 255] width 48 height 48
click at [815, 390] on button "r" at bounding box center [817, 390] width 50 height 50
click at [616, 381] on button "o" at bounding box center [608, 390] width 50 height 50
click at [552, 633] on button "button" at bounding box center [538, 610] width 128 height 73
click at [806, 280] on div "[PERSON_NAME] last character input" at bounding box center [820, 256] width 48 height 51
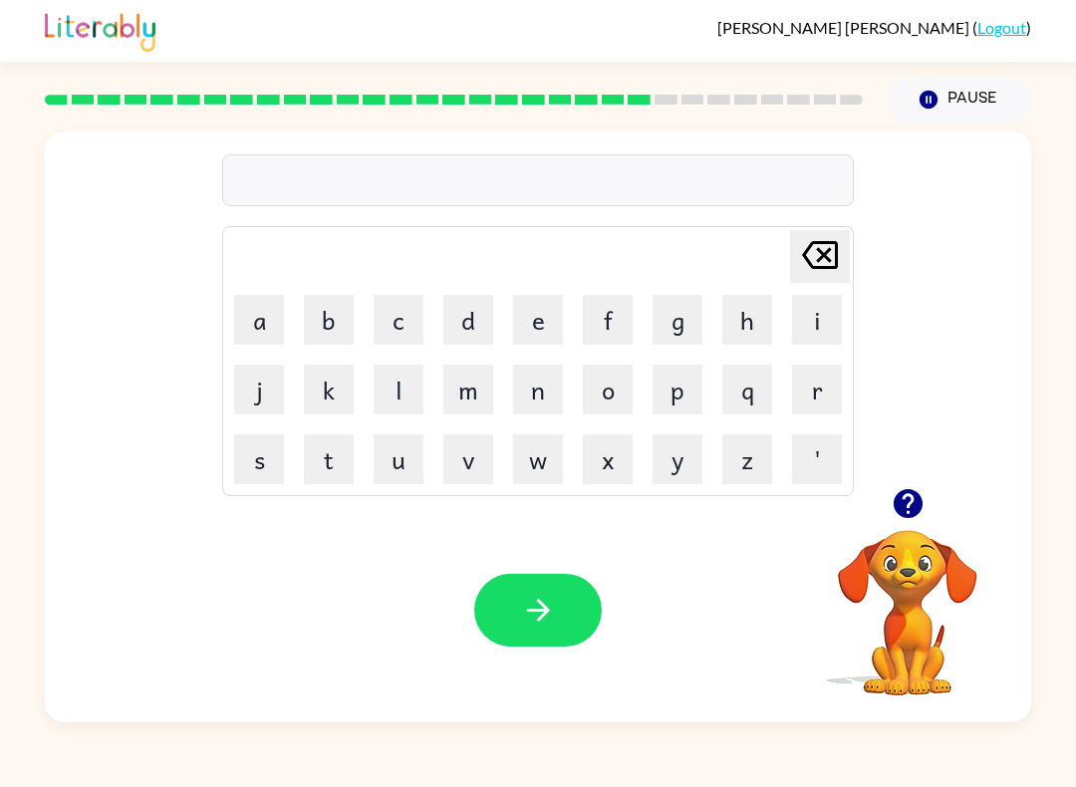
click at [812, 263] on icon "[PERSON_NAME] last character input" at bounding box center [820, 255] width 48 height 48
click at [820, 266] on icon "[PERSON_NAME] last character input" at bounding box center [820, 255] width 48 height 48
click at [271, 459] on button "s" at bounding box center [259, 459] width 50 height 50
click at [738, 323] on button "h" at bounding box center [747, 320] width 50 height 50
click at [811, 320] on button "i" at bounding box center [817, 320] width 50 height 50
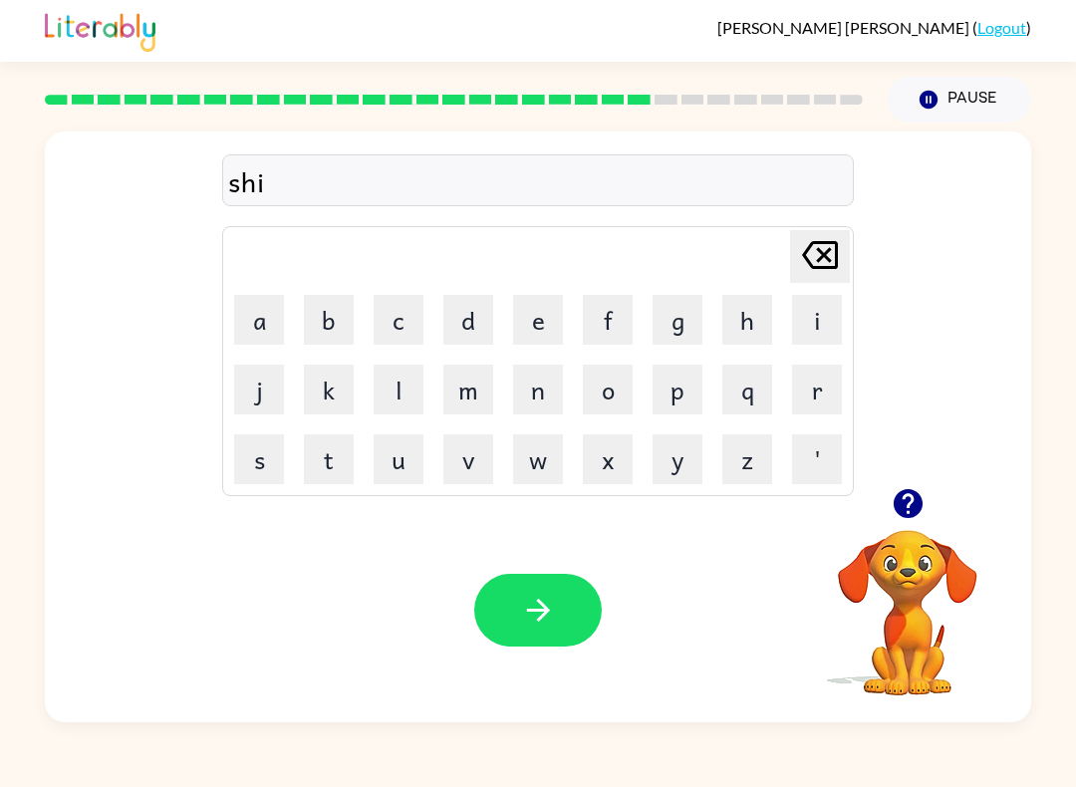
click at [470, 459] on button "v" at bounding box center [468, 459] width 50 height 50
click at [824, 388] on button "r" at bounding box center [817, 390] width 50 height 50
click at [546, 626] on icon "button" at bounding box center [538, 610] width 35 height 35
click at [271, 447] on button "s" at bounding box center [259, 459] width 50 height 50
click at [730, 320] on button "h" at bounding box center [747, 320] width 50 height 50
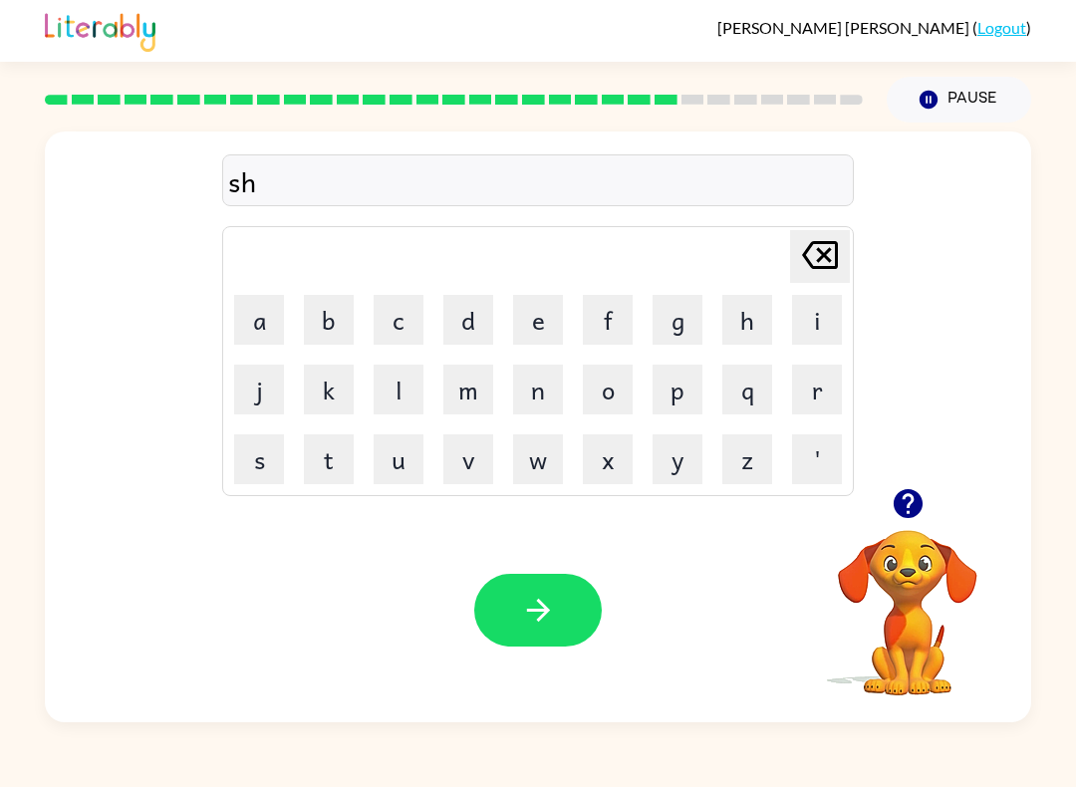
click at [268, 288] on td "a" at bounding box center [259, 320] width 68 height 68
click at [264, 334] on button "a" at bounding box center [259, 320] width 50 height 50
click at [403, 316] on button "c" at bounding box center [399, 320] width 50 height 50
click at [351, 365] on button "k" at bounding box center [329, 390] width 50 height 50
click at [566, 620] on button "button" at bounding box center [538, 610] width 128 height 73
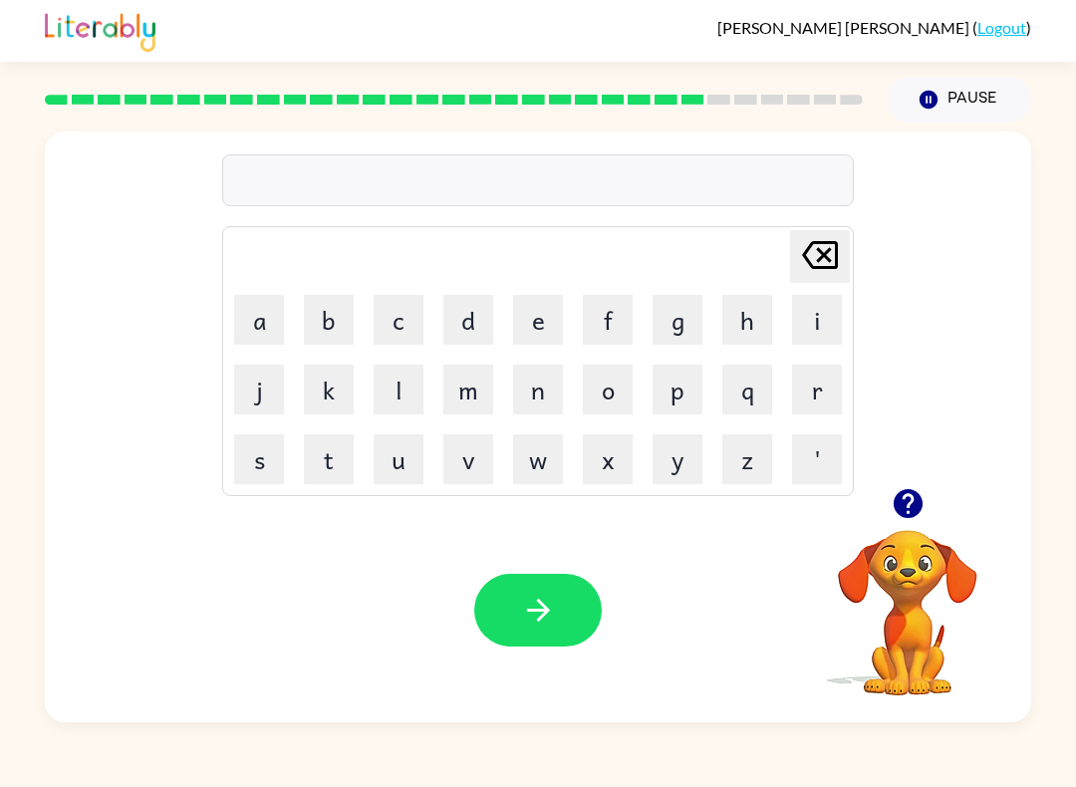
click at [257, 450] on button "s" at bounding box center [259, 459] width 50 height 50
click at [393, 394] on button "l" at bounding box center [399, 390] width 50 height 50
click at [843, 252] on icon "[PERSON_NAME] last character input" at bounding box center [820, 255] width 48 height 48
click at [401, 462] on button "u" at bounding box center [399, 459] width 50 height 50
click at [541, 383] on button "n" at bounding box center [538, 390] width 50 height 50
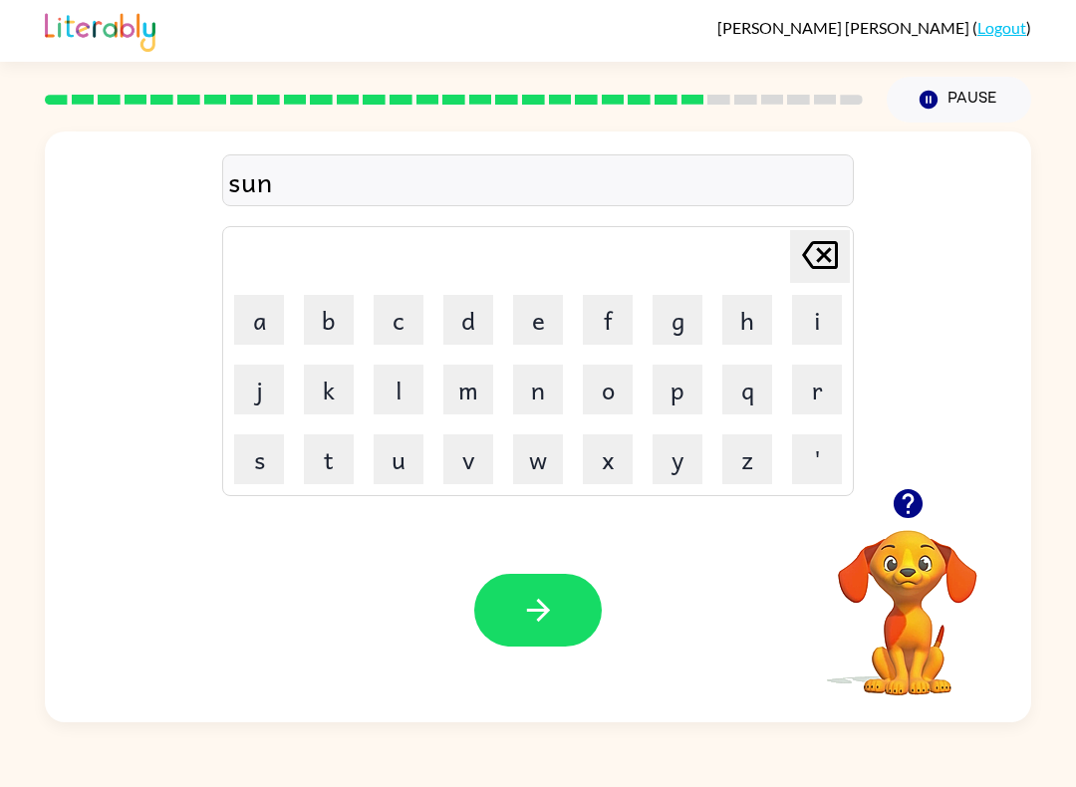
click at [409, 381] on button "l" at bounding box center [399, 390] width 50 height 50
click at [799, 315] on button "i" at bounding box center [817, 320] width 50 height 50
click at [342, 447] on button "t" at bounding box center [329, 459] width 50 height 50
click at [485, 609] on button "button" at bounding box center [538, 610] width 128 height 73
click at [809, 398] on button "r" at bounding box center [817, 390] width 50 height 50
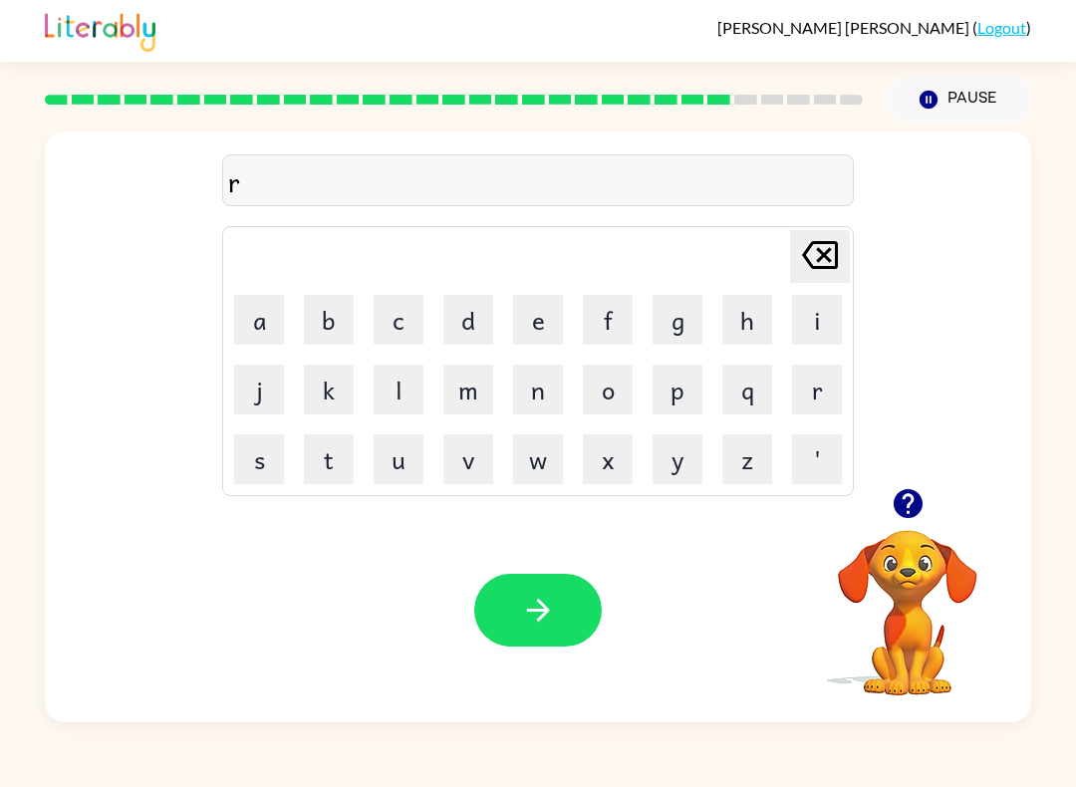
click at [249, 324] on button "a" at bounding box center [259, 320] width 50 height 50
click at [336, 400] on button "k" at bounding box center [329, 390] width 50 height 50
click at [422, 309] on button "c" at bounding box center [399, 320] width 50 height 50
click at [830, 248] on icon "[PERSON_NAME] last character input" at bounding box center [820, 255] width 48 height 48
click at [840, 241] on icon "[PERSON_NAME] last character input" at bounding box center [820, 255] width 48 height 48
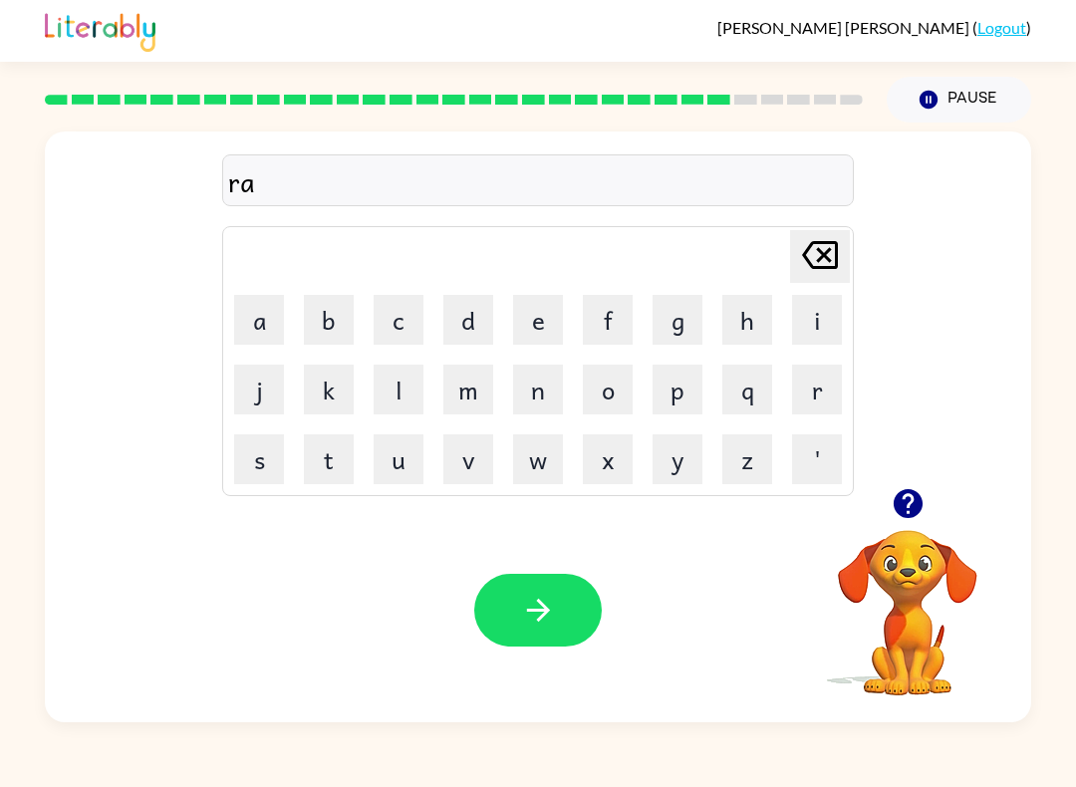
click at [338, 384] on button "k" at bounding box center [329, 390] width 50 height 50
click at [398, 320] on button "c" at bounding box center [399, 320] width 50 height 50
click at [827, 274] on icon "[PERSON_NAME] last character input" at bounding box center [820, 255] width 48 height 48
click at [846, 260] on button "[PERSON_NAME] last character input" at bounding box center [820, 256] width 60 height 53
click at [408, 314] on button "c" at bounding box center [399, 320] width 50 height 50
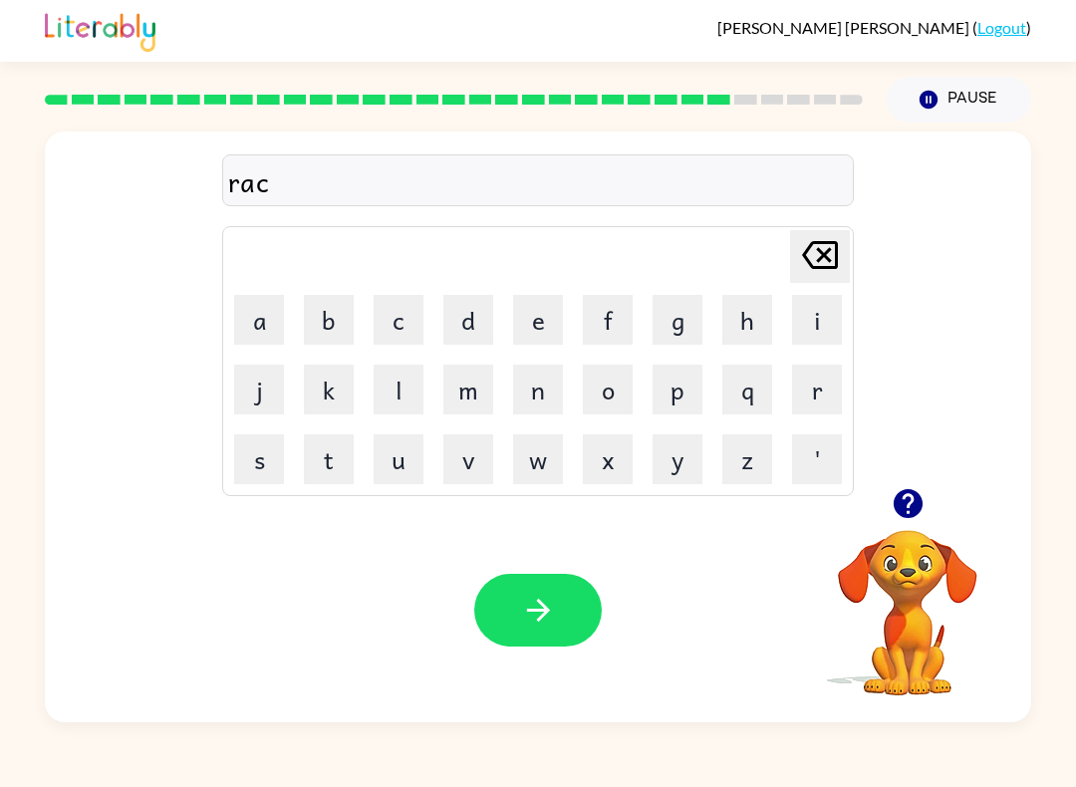
click at [318, 382] on button "k" at bounding box center [329, 390] width 50 height 50
click at [533, 306] on button "e" at bounding box center [538, 320] width 50 height 50
click at [559, 586] on button "button" at bounding box center [538, 610] width 128 height 73
click at [338, 315] on button "b" at bounding box center [329, 320] width 50 height 50
click at [541, 331] on button "e" at bounding box center [538, 320] width 50 height 50
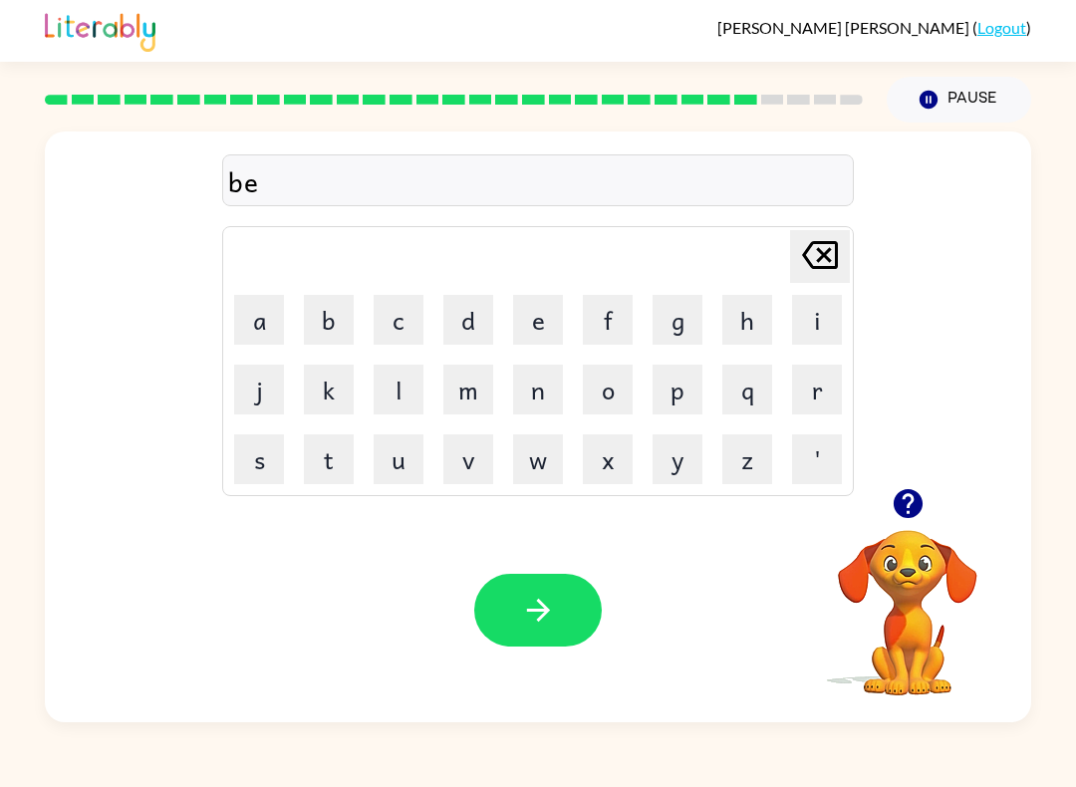
click at [467, 330] on button "d" at bounding box center [468, 320] width 50 height 50
click at [235, 475] on button "s" at bounding box center [259, 459] width 50 height 50
click at [529, 618] on icon "button" at bounding box center [538, 610] width 35 height 35
click at [335, 464] on button "t" at bounding box center [329, 459] width 50 height 50
click at [751, 317] on button "h" at bounding box center [747, 320] width 50 height 50
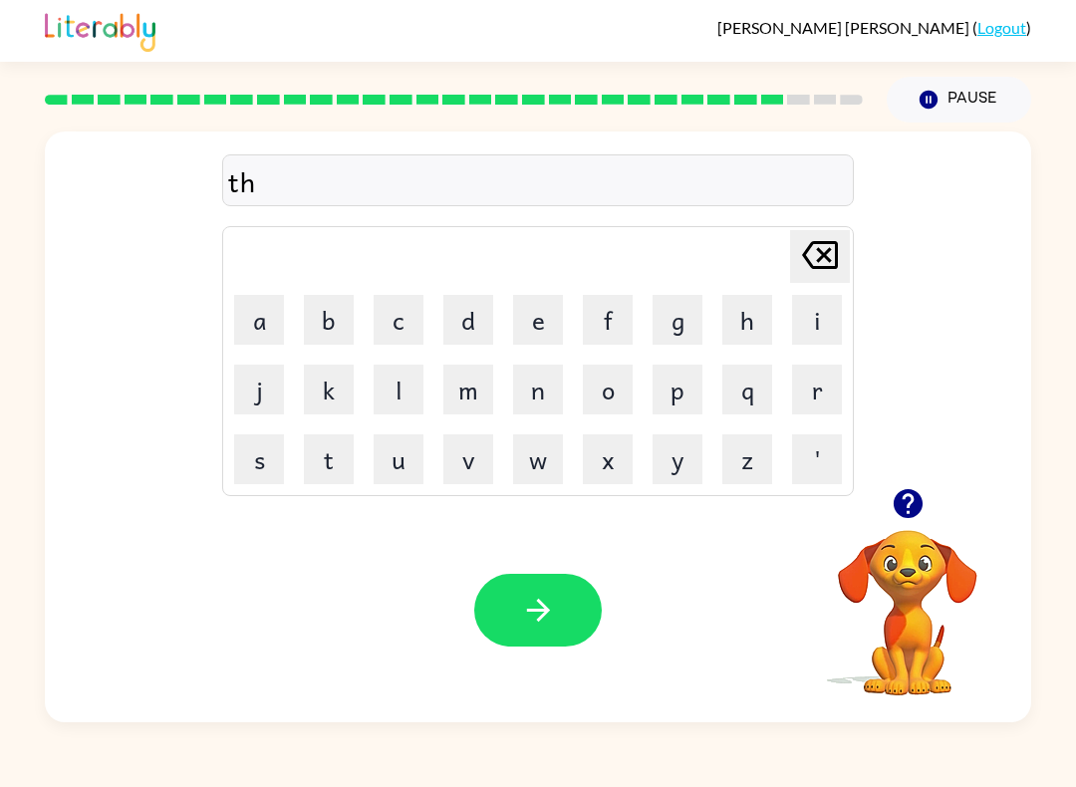
click at [264, 306] on button "a" at bounding box center [259, 320] width 50 height 50
click at [338, 461] on button "t" at bounding box center [329, 459] width 50 height 50
click at [528, 585] on button "button" at bounding box center [538, 610] width 128 height 73
click at [277, 464] on button "s" at bounding box center [259, 459] width 50 height 50
click at [816, 319] on button "i" at bounding box center [817, 320] width 50 height 50
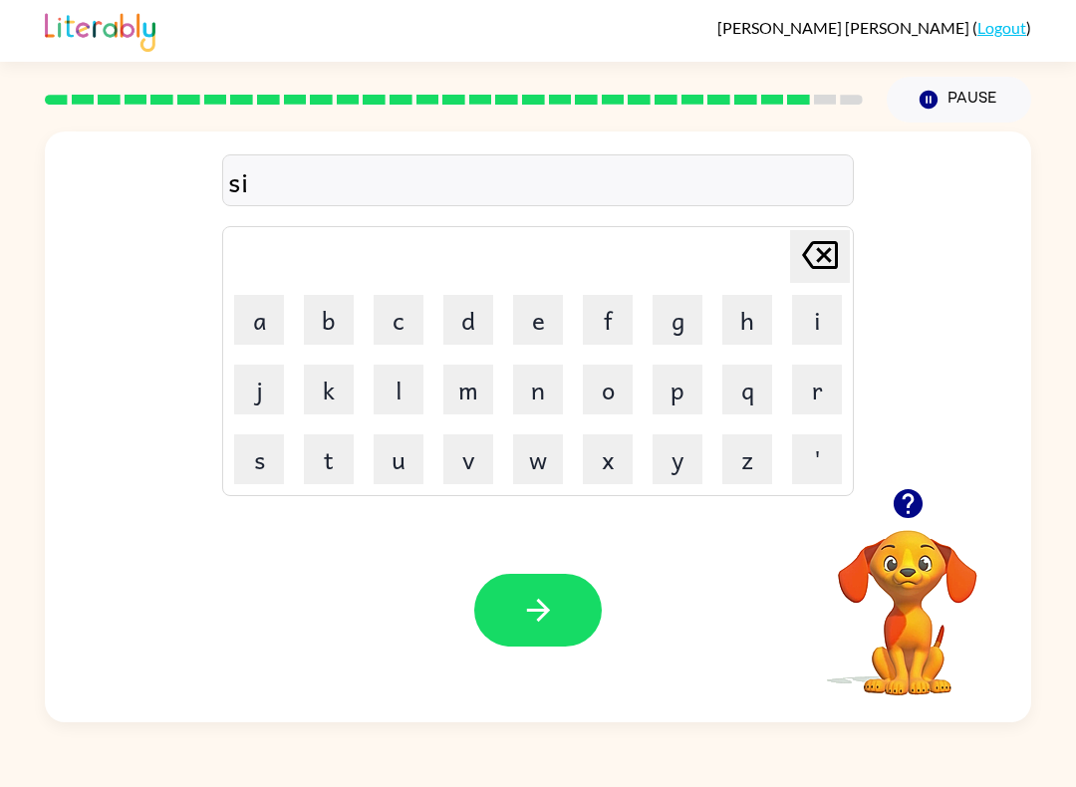
click at [401, 380] on button "l" at bounding box center [399, 390] width 50 height 50
click at [391, 313] on button "c" at bounding box center [399, 320] width 50 height 50
click at [338, 365] on button "k" at bounding box center [329, 390] width 50 height 50
click at [547, 564] on div "Your browser must support playing .mp4 files to use Literably. Please try using…" at bounding box center [538, 610] width 986 height 224
click at [527, 596] on icon "button" at bounding box center [538, 610] width 35 height 35
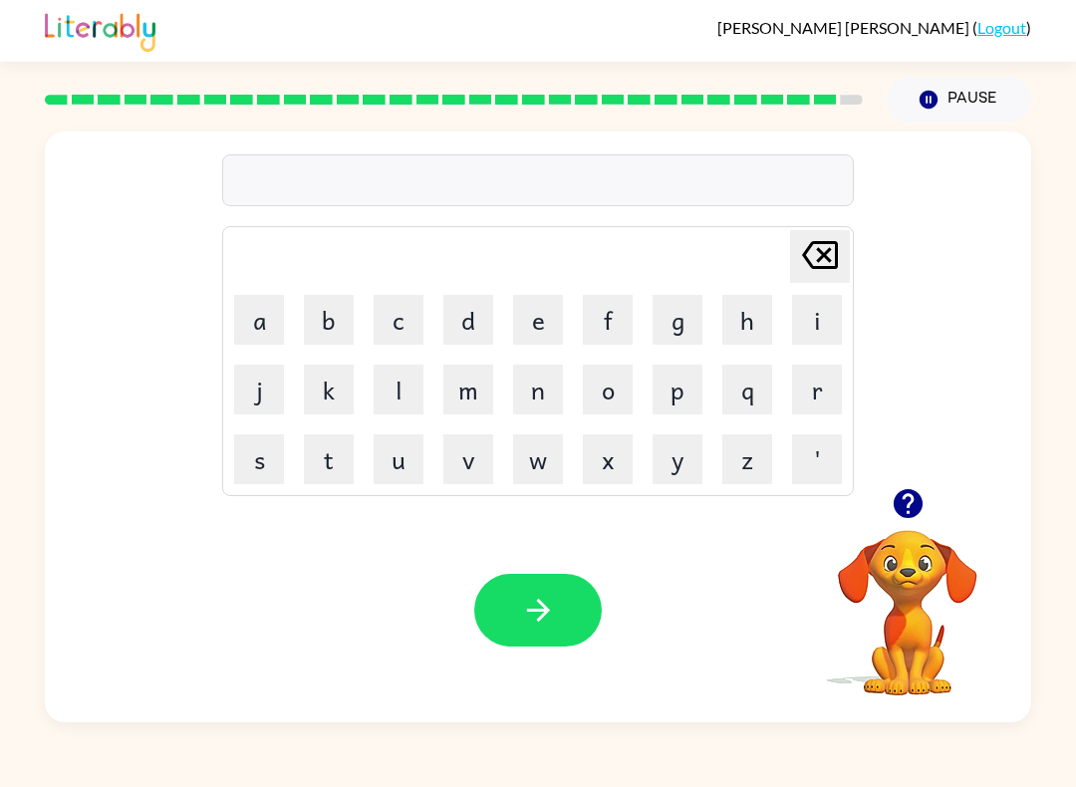
click at [841, 391] on button "r" at bounding box center [817, 390] width 50 height 50
click at [622, 380] on button "o" at bounding box center [608, 390] width 50 height 50
click at [548, 447] on button "w" at bounding box center [538, 459] width 50 height 50
click at [539, 603] on icon "button" at bounding box center [537, 610] width 23 height 23
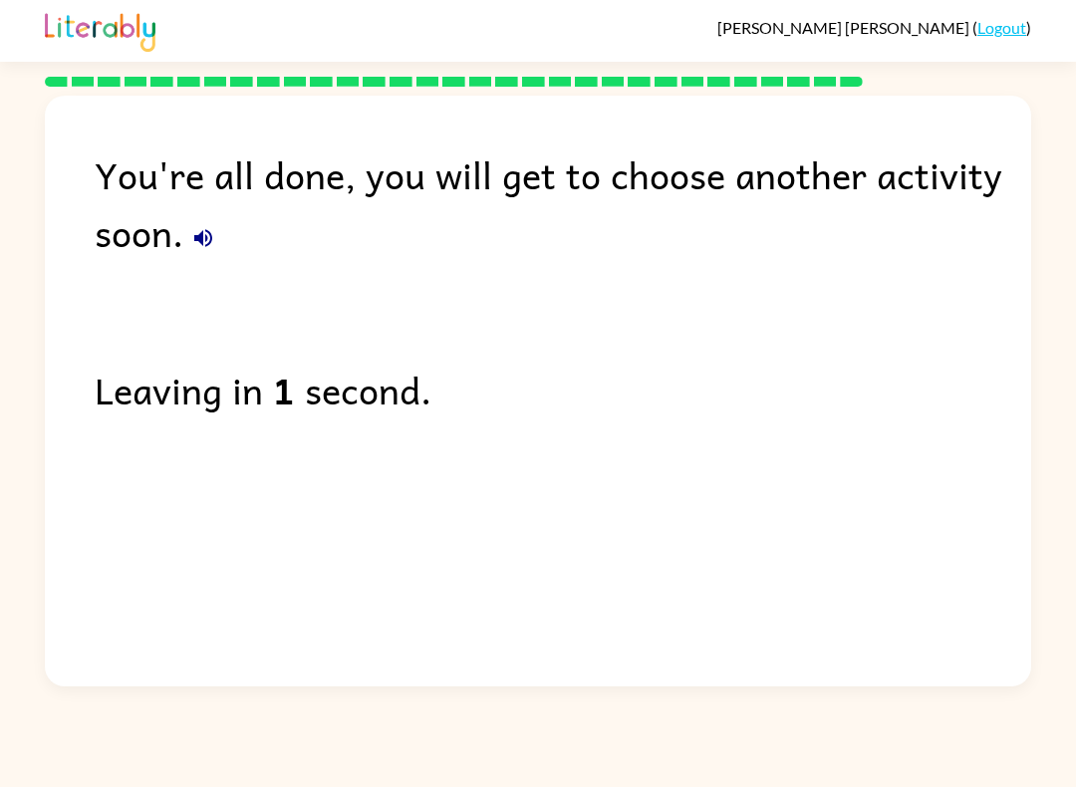
click at [212, 241] on icon "button" at bounding box center [203, 238] width 18 height 18
